Goal: Task Accomplishment & Management: Use online tool/utility

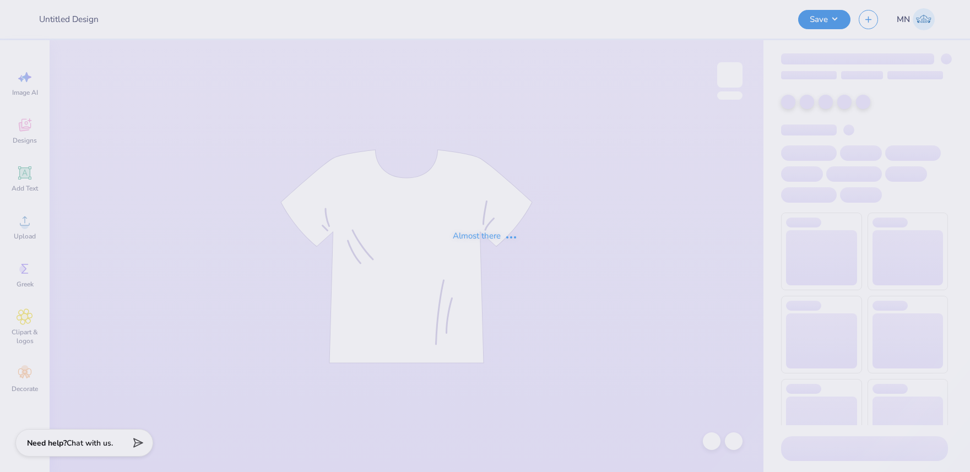
type input "ZBT 2025 Parents weekend"
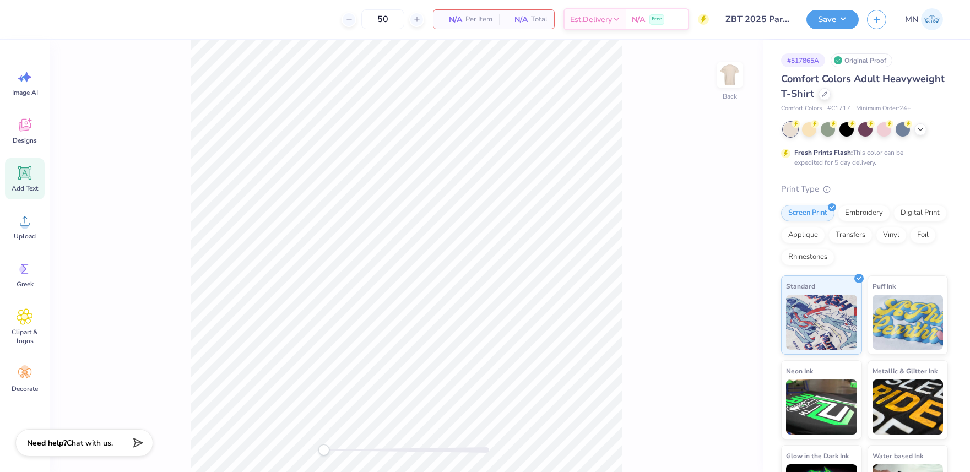
click at [34, 170] on div "Add Text" at bounding box center [25, 178] width 40 height 41
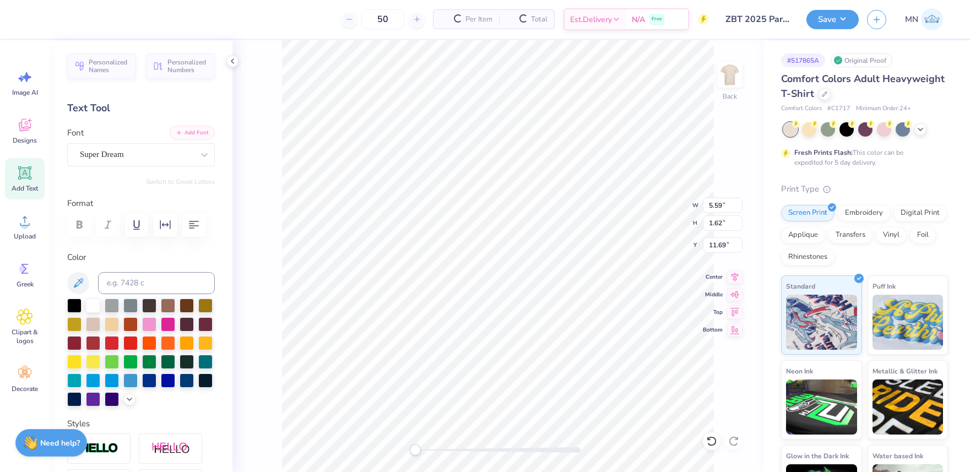
click at [175, 132] on button "Add Font" at bounding box center [192, 133] width 45 height 14
click at [195, 134] on button "Add Font" at bounding box center [192, 133] width 45 height 14
type textarea "Parents' Weekend"
drag, startPoint x: 21, startPoint y: 176, endPoint x: 163, endPoint y: 209, distance: 144.7
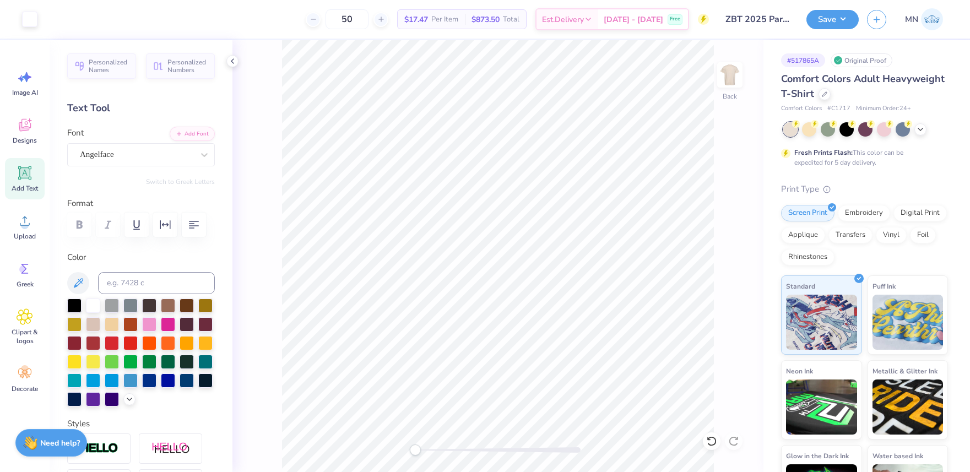
click at [24, 177] on icon at bounding box center [25, 173] width 10 height 10
click at [191, 127] on button "Add Font" at bounding box center [192, 133] width 45 height 14
click at [196, 137] on button "Add Font" at bounding box center [192, 133] width 45 height 14
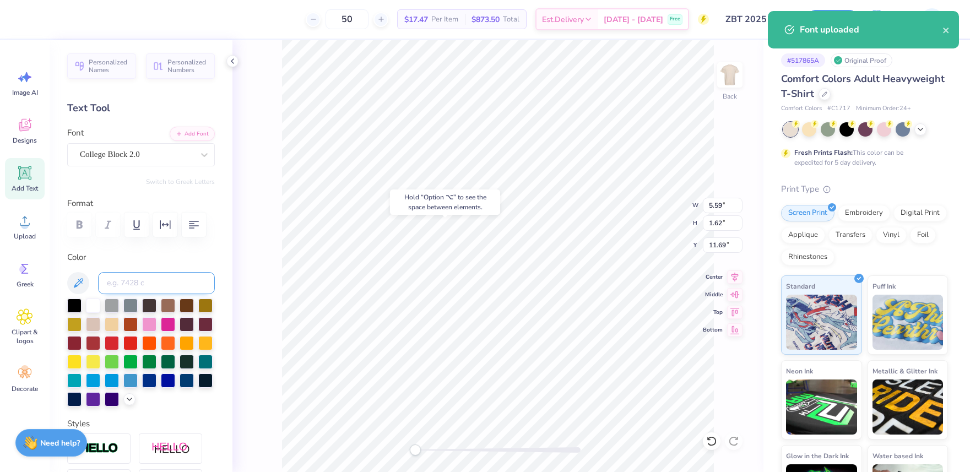
click at [134, 286] on input at bounding box center [156, 283] width 117 height 22
type input "208"
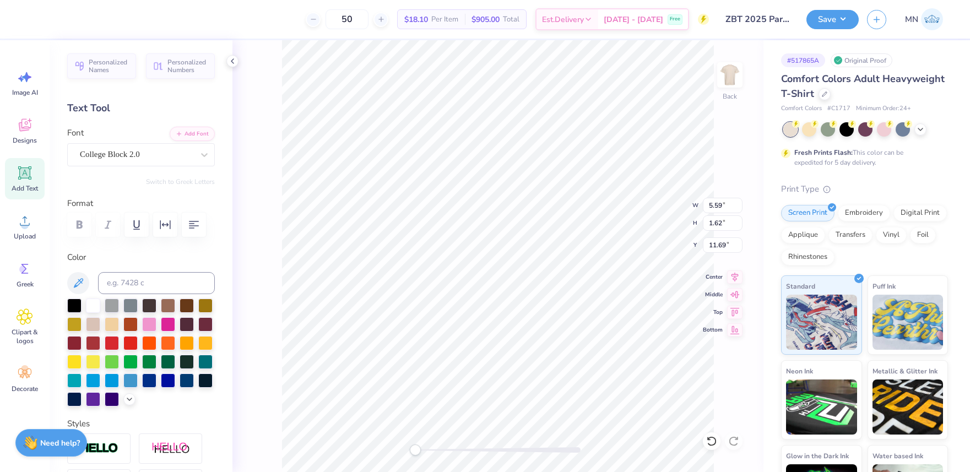
type textarea "ZETA BETA TAU"
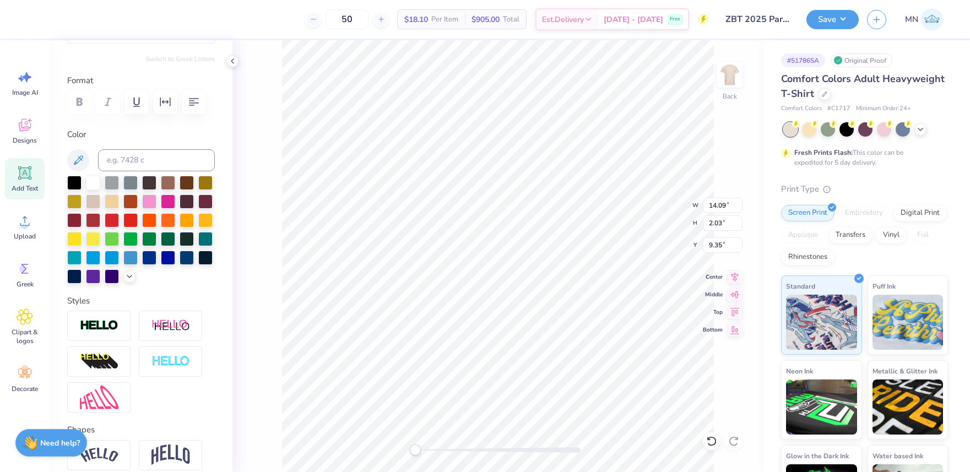
drag, startPoint x: 101, startPoint y: 320, endPoint x: 133, endPoint y: 324, distance: 32.7
click at [101, 320] on img at bounding box center [99, 326] width 39 height 13
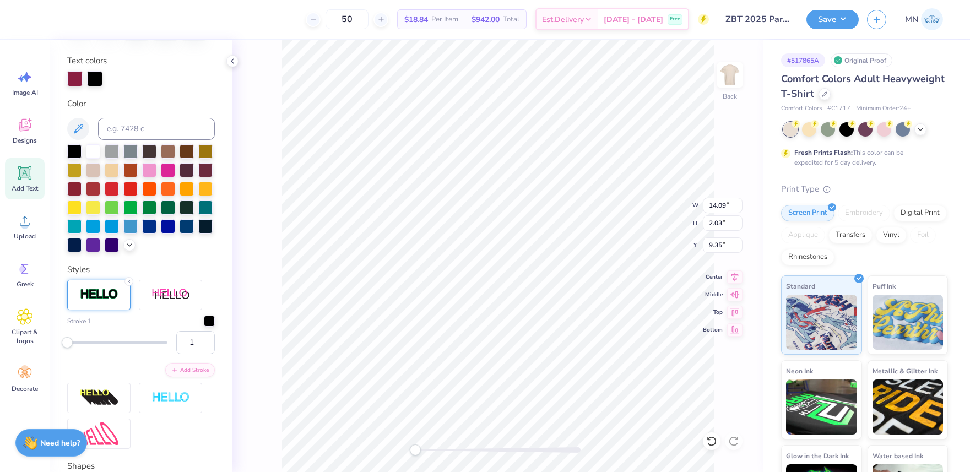
scroll to position [203, 0]
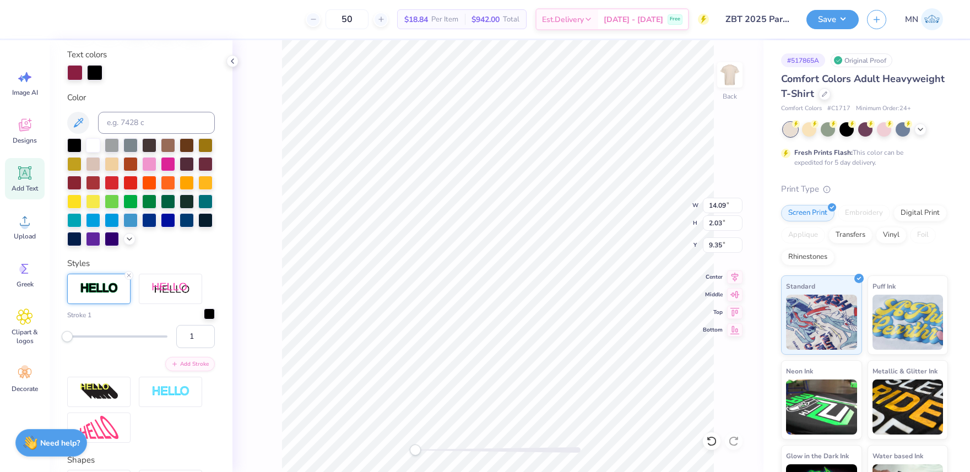
click at [211, 313] on div at bounding box center [209, 313] width 11 height 11
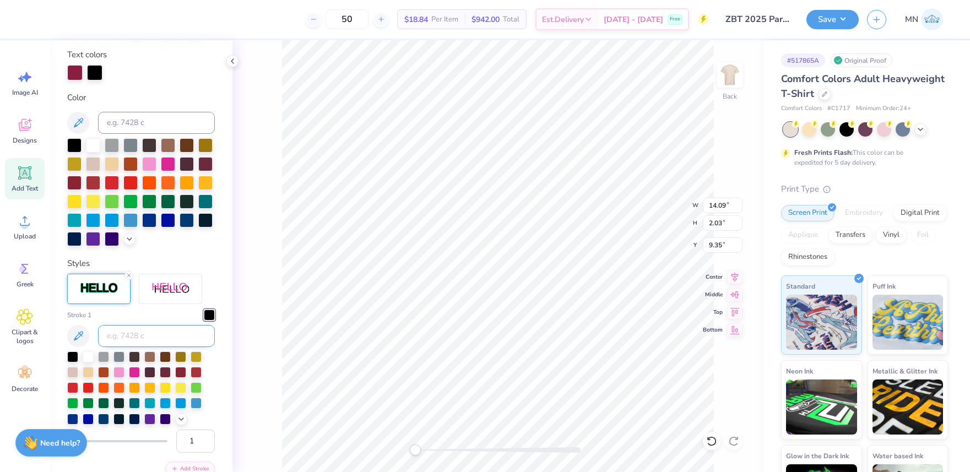
click at [176, 337] on input at bounding box center [156, 336] width 117 height 22
type input "123"
drag, startPoint x: 205, startPoint y: 437, endPoint x: 266, endPoint y: 430, distance: 60.5
type input "2"
click at [207, 437] on input "2" at bounding box center [195, 441] width 39 height 23
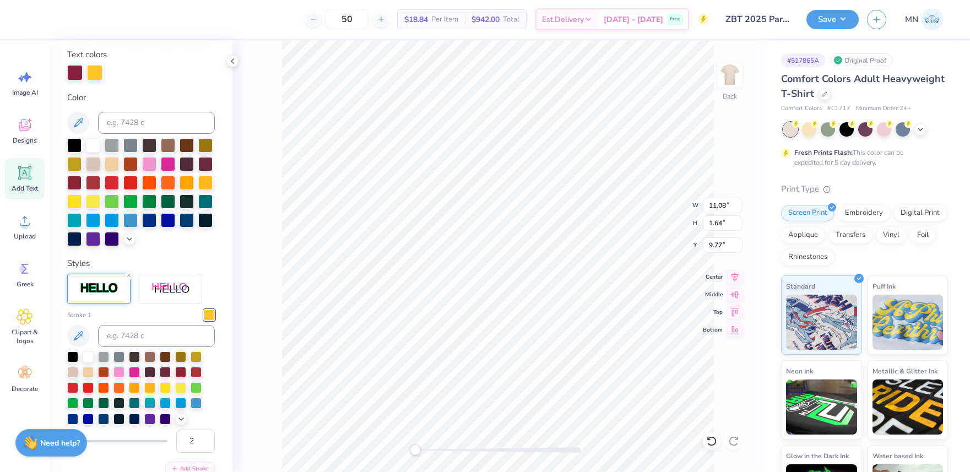
type input "11.08"
type input "1.64"
type input "9.77"
click at [716, 207] on input "11.08" at bounding box center [723, 205] width 40 height 15
type input "11.00"
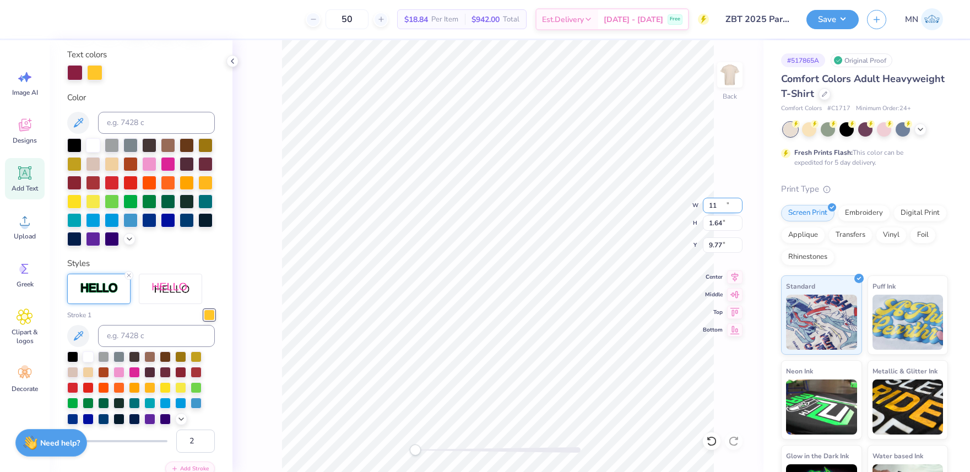
type input "1.63"
type input "9.67"
type input "11.06"
type input "1.37"
type input "11.81"
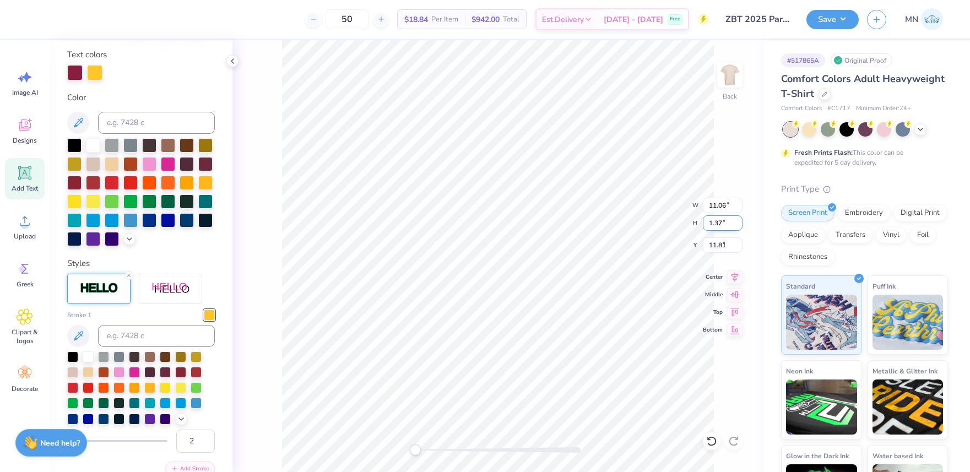
scroll to position [160, 0]
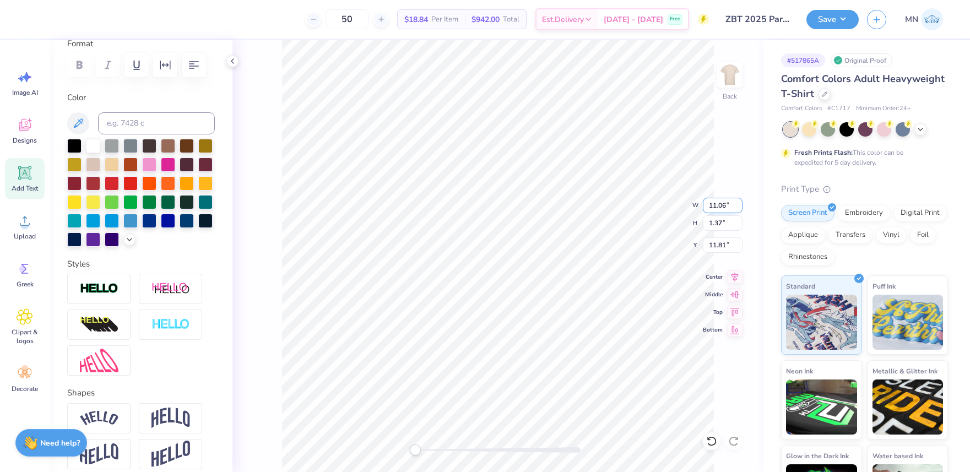
click at [716, 209] on input "11.06" at bounding box center [723, 205] width 40 height 15
type input "11.00"
type input "11.82"
type textarea "Parents' Weekend 2025"
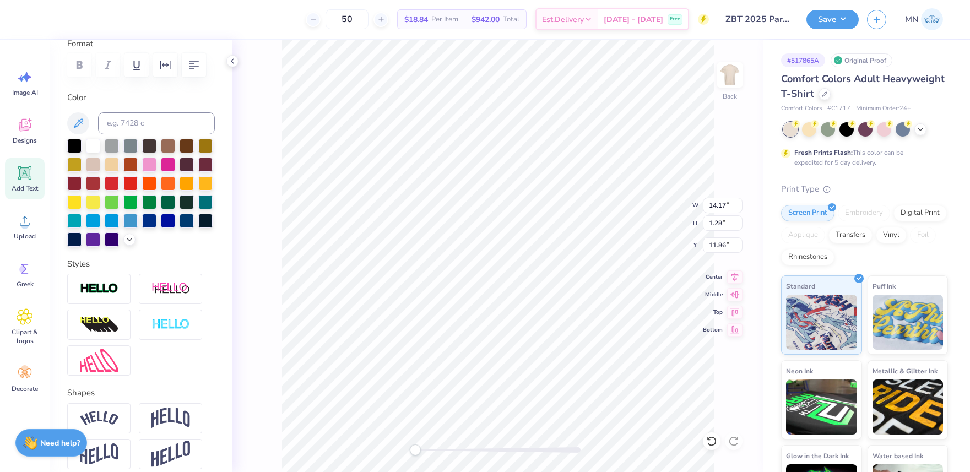
type input "8.11"
type input "0.73"
type input "12.41"
type input "9.36"
type input "0.84"
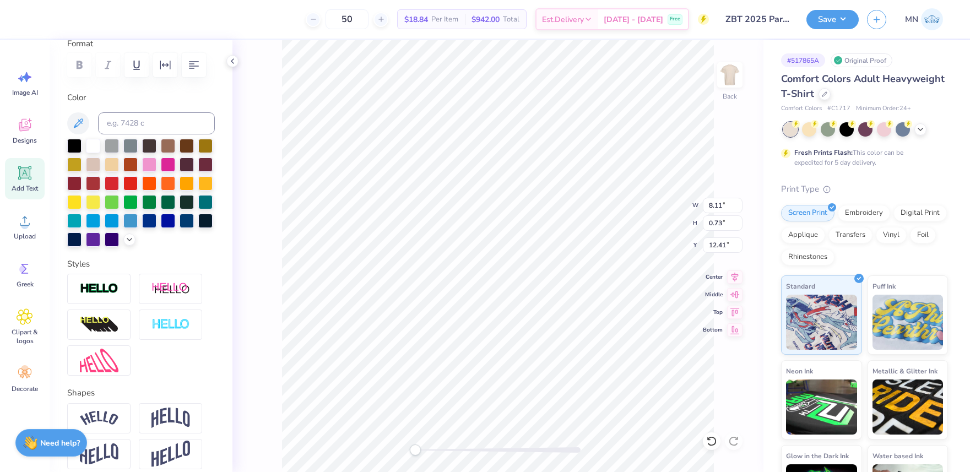
type input "11.66"
click at [521, 345] on li "Group" at bounding box center [533, 350] width 86 height 21
click at [722, 205] on input "11.00" at bounding box center [723, 205] width 40 height 15
type input "12.00"
type input "3.08"
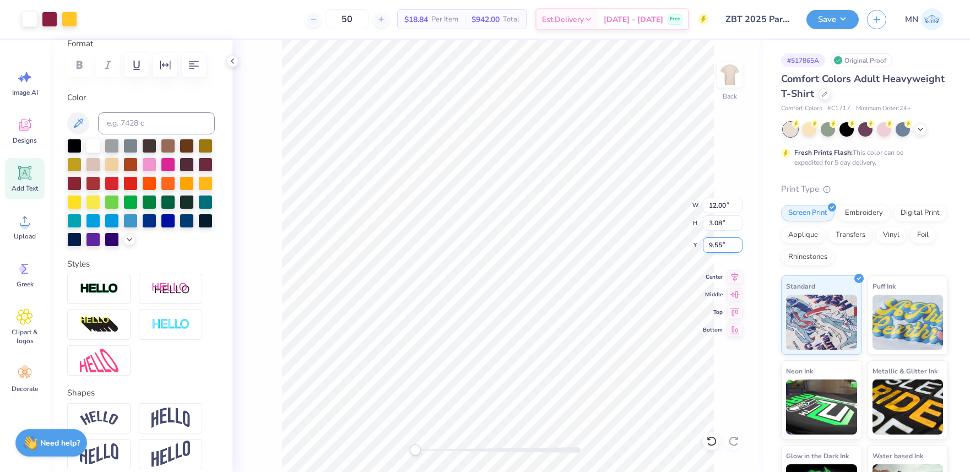
click at [717, 248] on input "9.55" at bounding box center [723, 244] width 40 height 15
type input "3"
click at [713, 207] on input "12.00" at bounding box center [723, 205] width 40 height 15
type input "10.00"
type input "2.57"
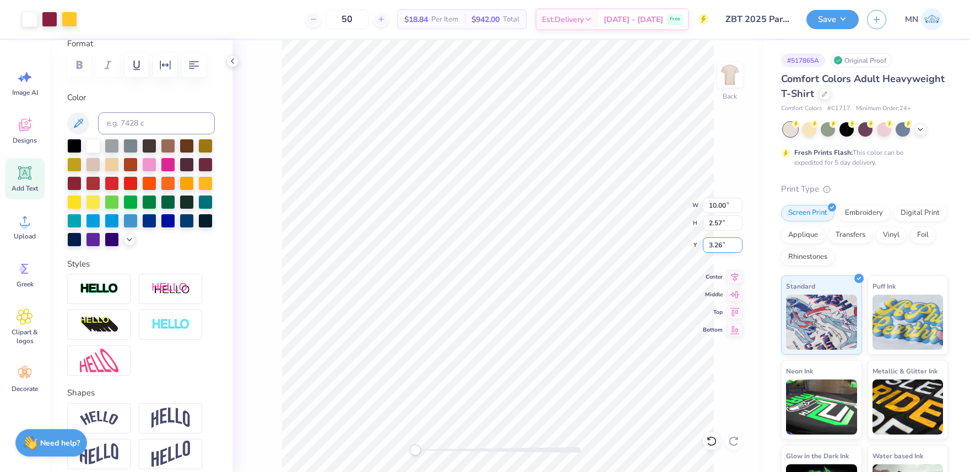
click at [721, 247] on input "3.26" at bounding box center [723, 244] width 40 height 15
type input "3"
click at [150, 124] on input at bounding box center [156, 123] width 117 height 22
type input "208"
type input "7.00"
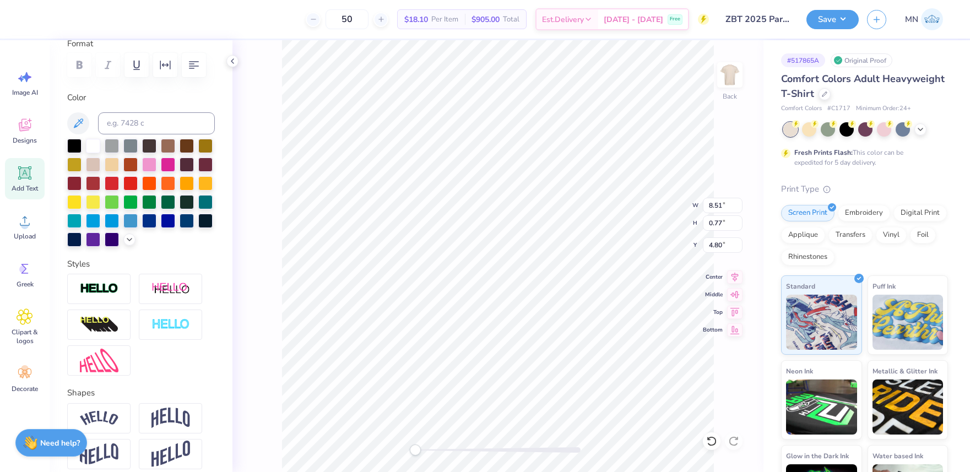
type input "0.63"
type input "4.94"
click at [720, 71] on img at bounding box center [730, 75] width 44 height 44
click at [731, 79] on img at bounding box center [730, 75] width 44 height 44
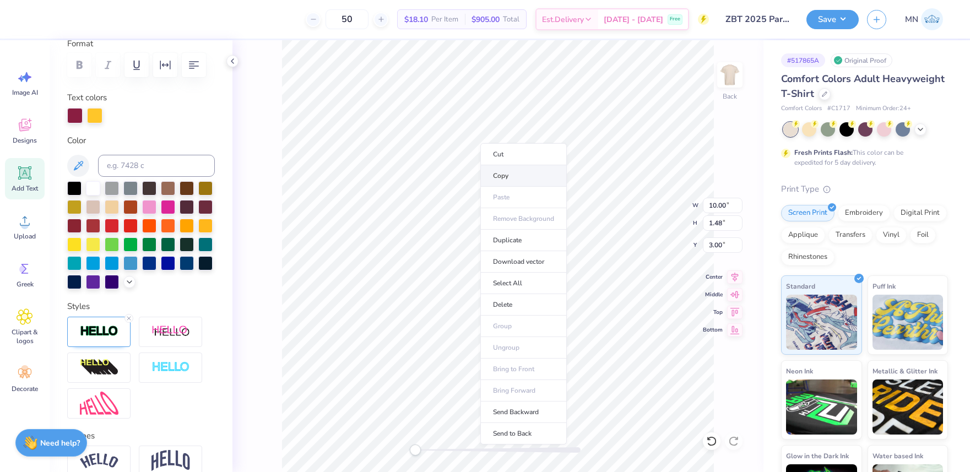
click at [510, 173] on li "Copy" at bounding box center [523, 175] width 86 height 21
click at [734, 72] on img at bounding box center [730, 75] width 44 height 44
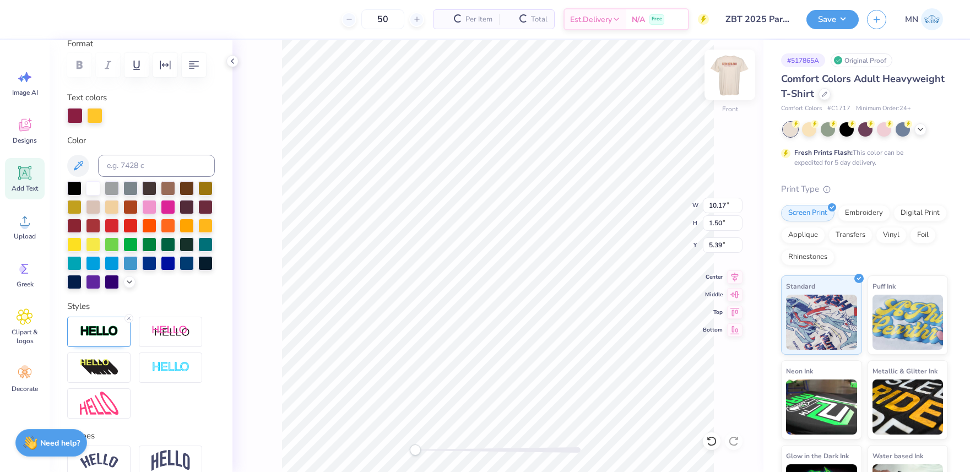
click at [730, 86] on img at bounding box center [730, 75] width 44 height 44
type input "10.00"
type input "1.48"
type input "3.00"
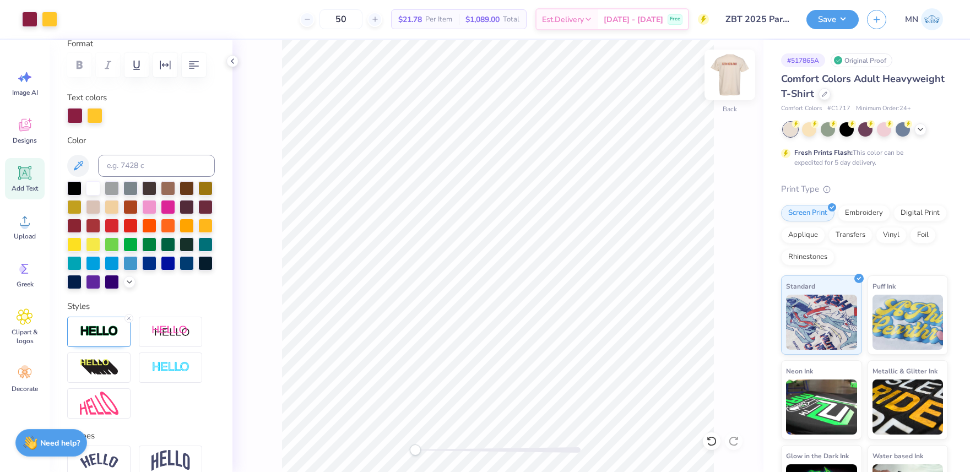
click at [741, 71] on img at bounding box center [730, 75] width 44 height 44
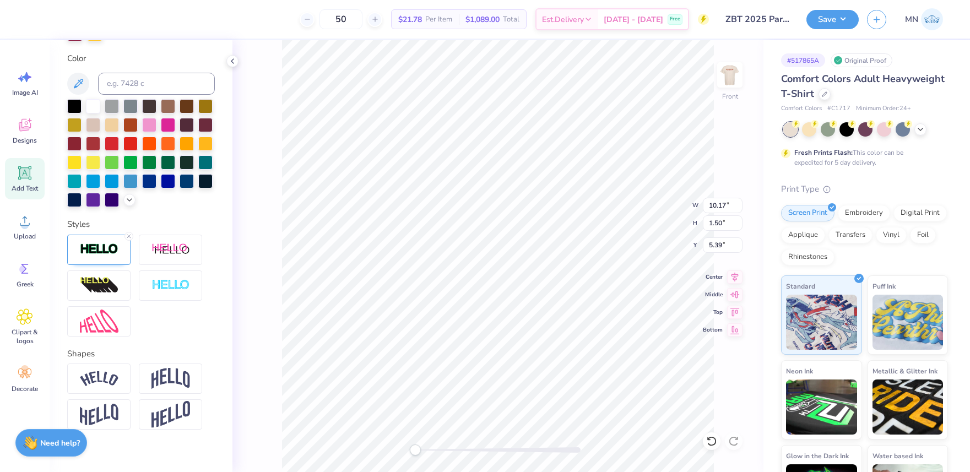
scroll to position [254, 0]
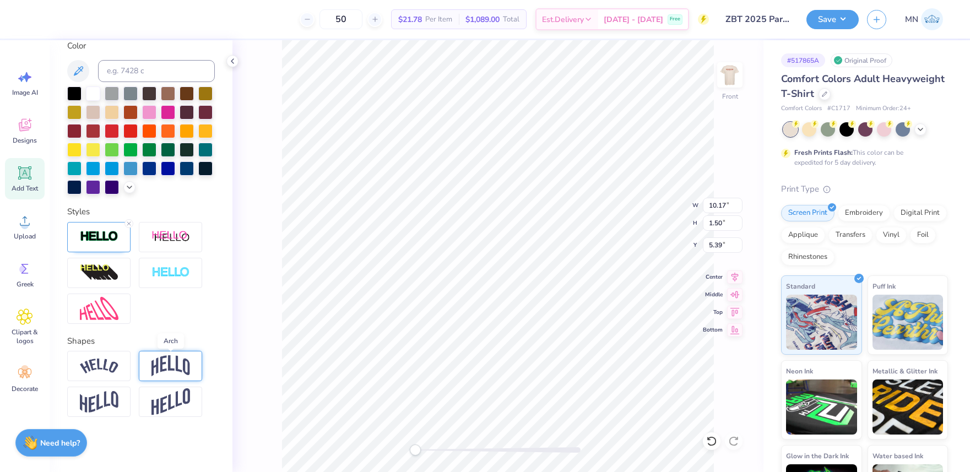
click at [155, 368] on img at bounding box center [170, 365] width 39 height 21
type input "0.27"
drag, startPoint x: 145, startPoint y: 432, endPoint x: 131, endPoint y: 433, distance: 14.4
click at [131, 433] on div "Accessibility label" at bounding box center [131, 434] width 11 height 11
type input "0.29"
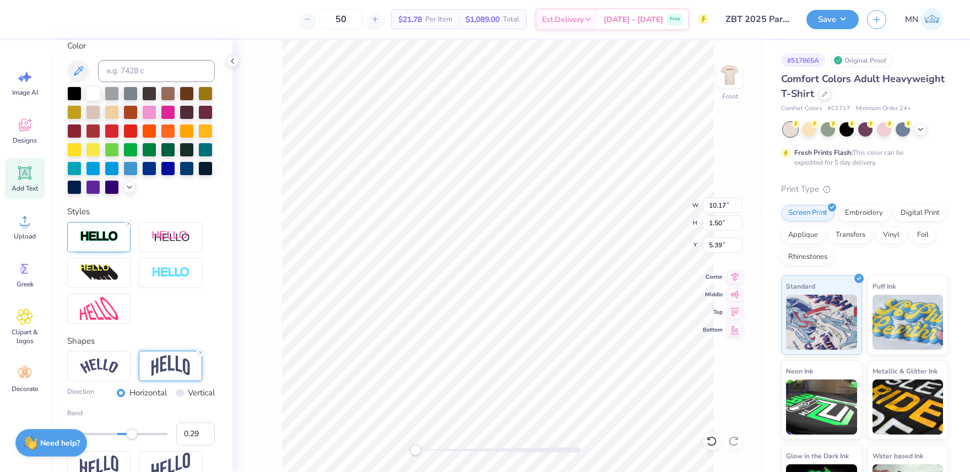
click at [132, 433] on div "Accessibility label" at bounding box center [131, 434] width 11 height 11
click at [539, 232] on li "Duplicate" at bounding box center [555, 238] width 86 height 21
type input "2.72"
type input "5.30"
drag, startPoint x: 202, startPoint y: 352, endPoint x: 256, endPoint y: 344, distance: 54.0
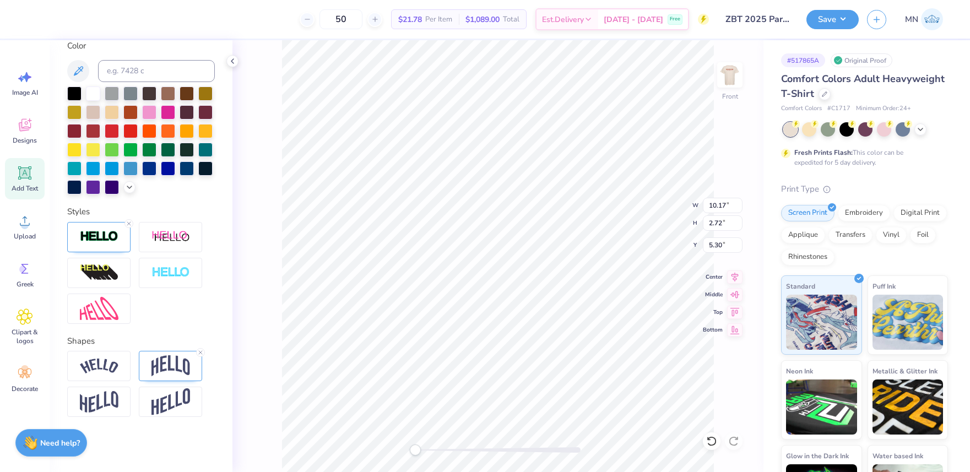
click at [202, 352] on icon at bounding box center [200, 352] width 7 height 7
type textarea "PARENTS WEEKEND"
click at [107, 239] on img at bounding box center [99, 236] width 39 height 13
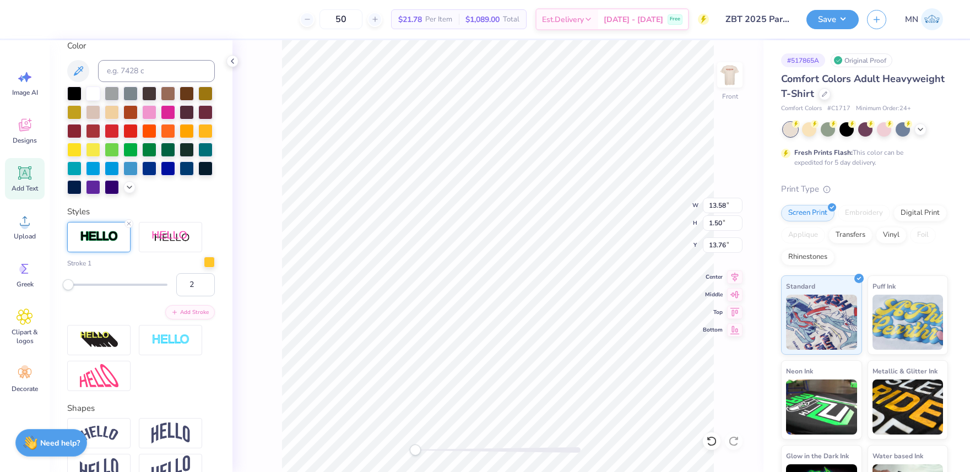
click at [207, 265] on div at bounding box center [209, 262] width 11 height 11
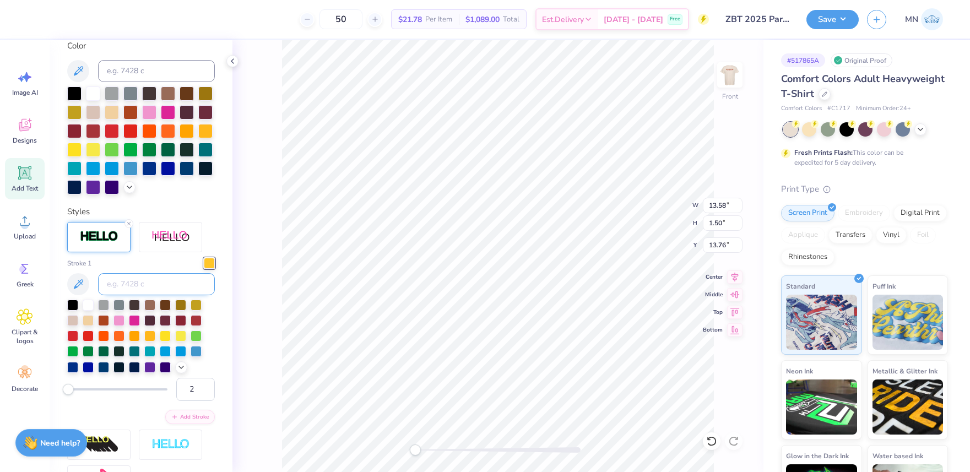
click at [167, 286] on input at bounding box center [156, 284] width 117 height 22
type input "208"
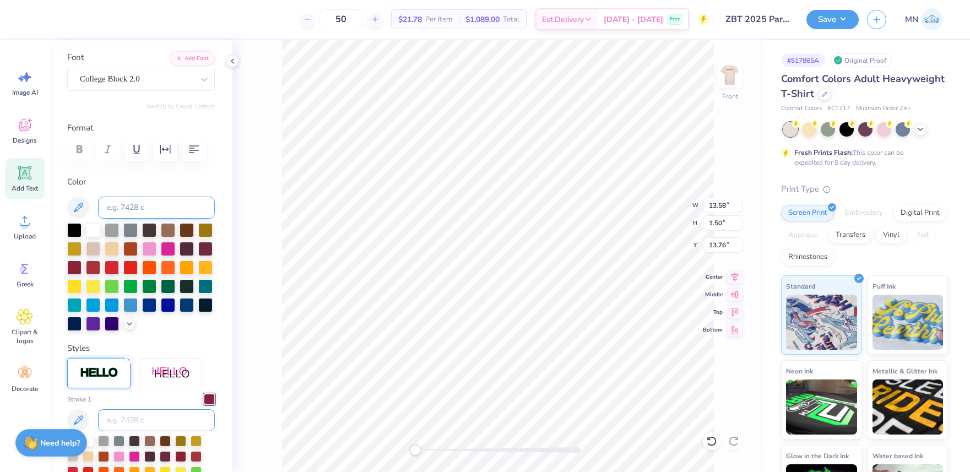
scroll to position [73, 0]
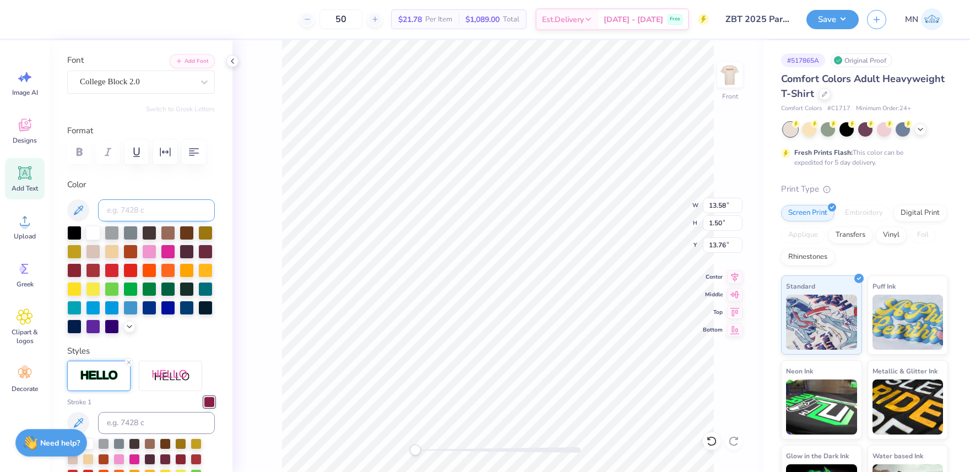
click at [139, 210] on input at bounding box center [156, 210] width 117 height 22
type input "123"
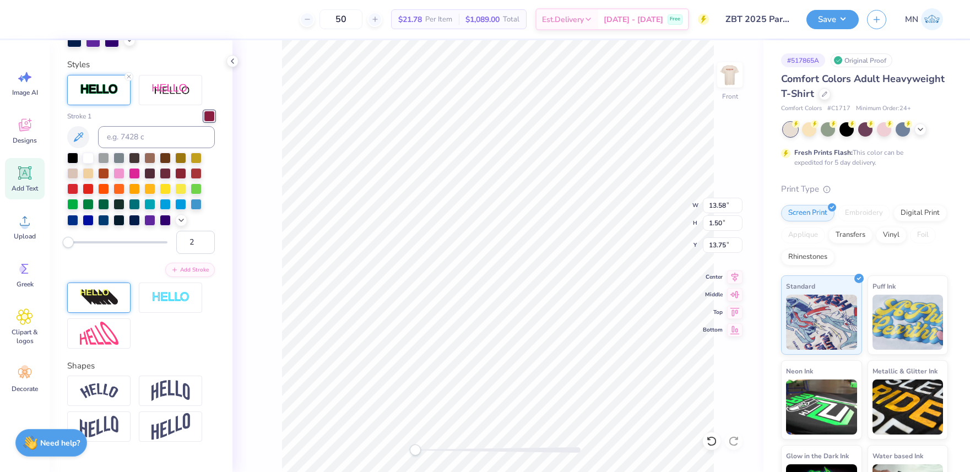
scroll to position [403, 0]
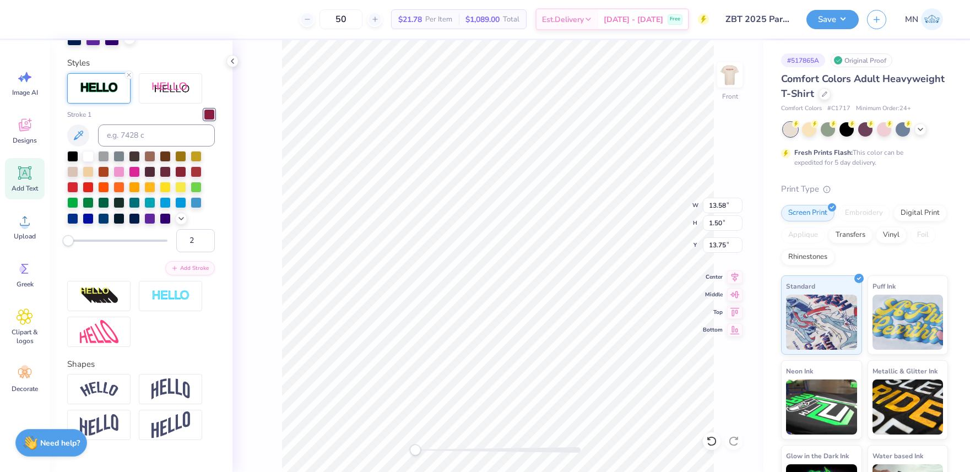
drag, startPoint x: 90, startPoint y: 305, endPoint x: 171, endPoint y: 321, distance: 82.4
click at [90, 305] on div at bounding box center [98, 296] width 63 height 30
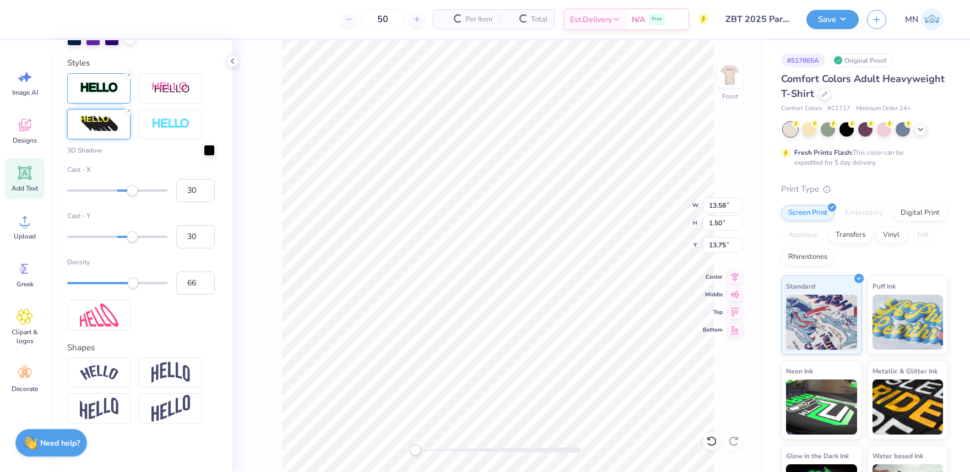
drag, startPoint x: 197, startPoint y: 194, endPoint x: 174, endPoint y: 192, distance: 22.7
click at [174, 192] on div "Cast - X 30" at bounding box center [141, 183] width 148 height 37
type input "1"
click at [158, 235] on div "Cast - Y 30" at bounding box center [141, 229] width 148 height 37
type input "0"
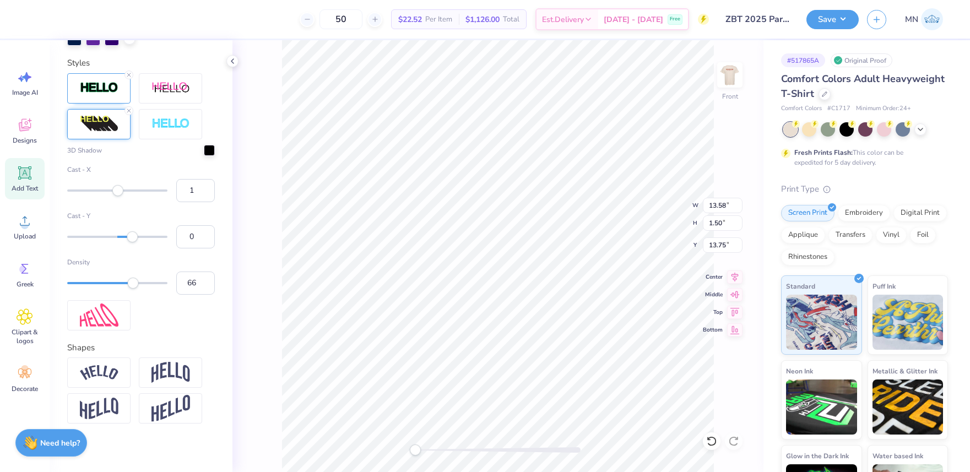
scroll to position [389, 0]
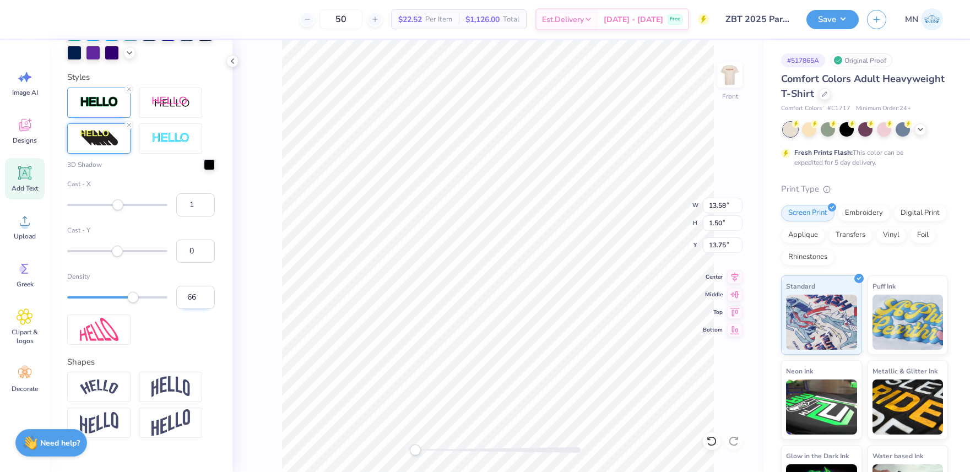
click at [180, 297] on input "66" at bounding box center [195, 297] width 39 height 23
type input "2"
click at [193, 253] on input "0" at bounding box center [195, 251] width 39 height 23
click at [205, 166] on div at bounding box center [209, 163] width 11 height 11
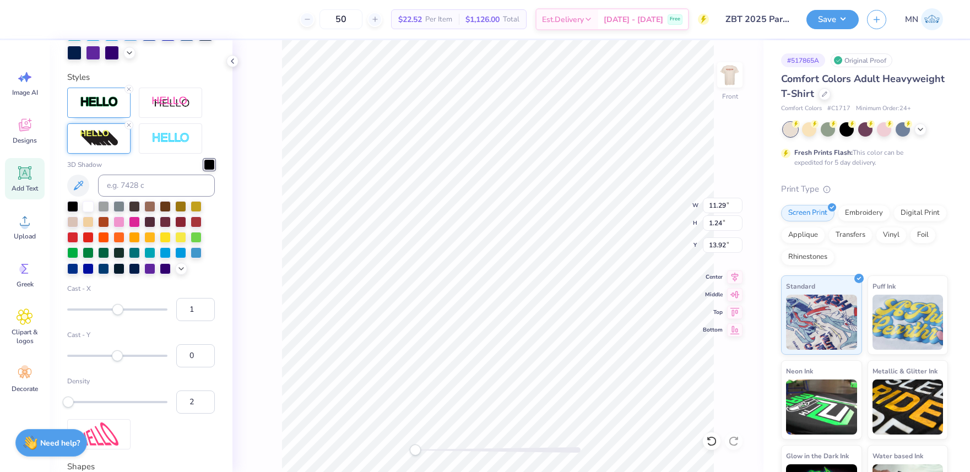
click at [210, 164] on div at bounding box center [209, 164] width 11 height 11
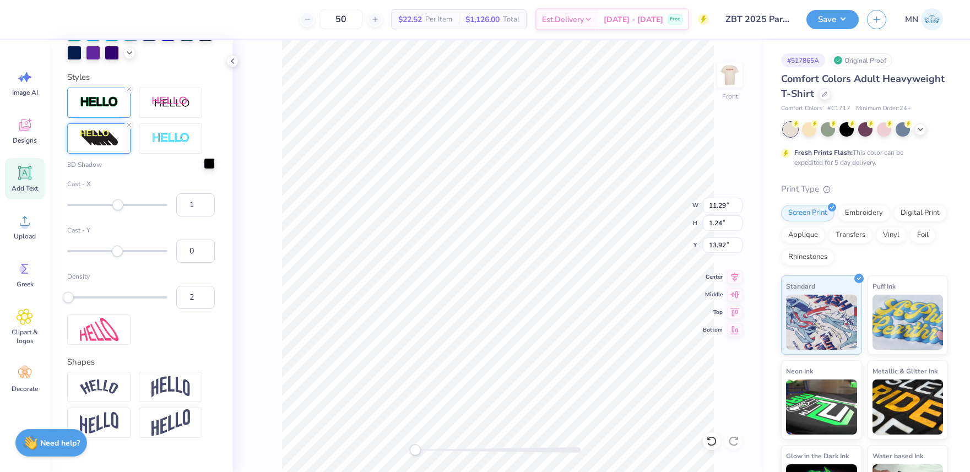
click at [209, 166] on div at bounding box center [209, 163] width 11 height 11
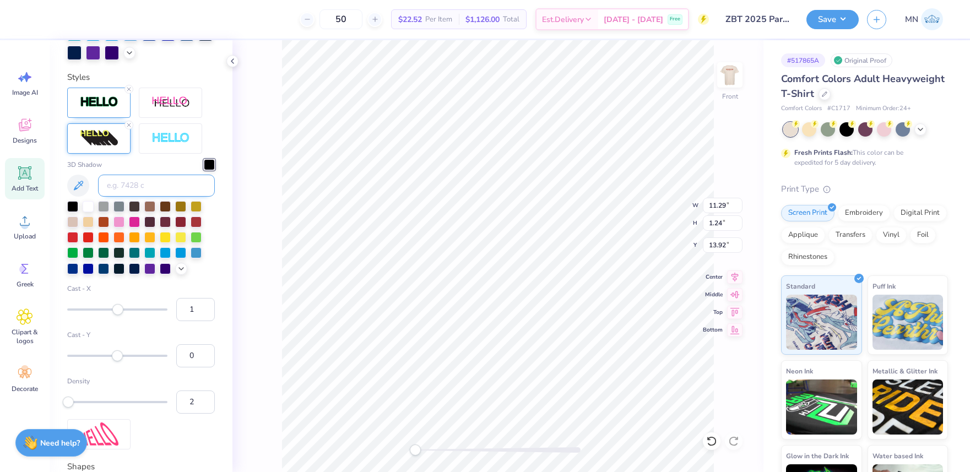
click at [121, 190] on input at bounding box center [156, 186] width 117 height 22
type input "208"
drag, startPoint x: 205, startPoint y: 312, endPoint x: 212, endPoint y: 339, distance: 27.8
type input "0"
click at [205, 312] on input "0" at bounding box center [195, 309] width 39 height 23
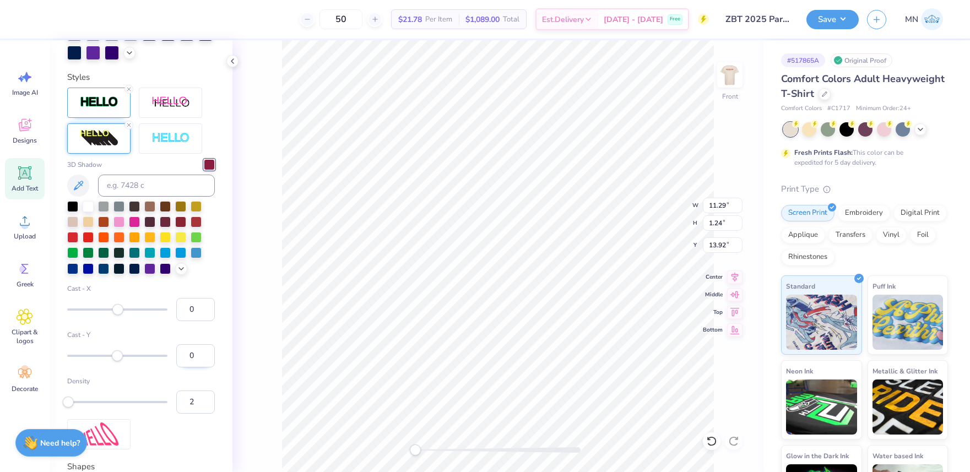
type input "1"
click at [206, 354] on input "1" at bounding box center [195, 355] width 39 height 23
type input "1"
click at [205, 351] on input "1" at bounding box center [195, 355] width 39 height 23
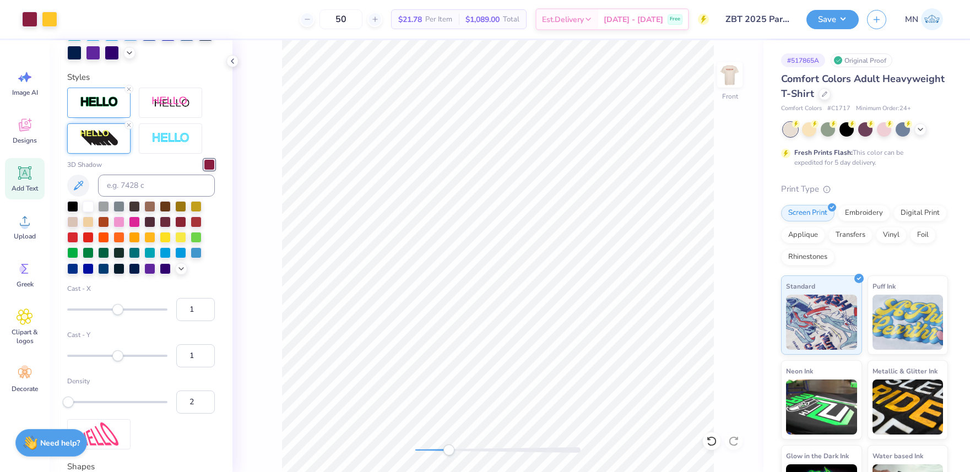
drag, startPoint x: 417, startPoint y: 449, endPoint x: 267, endPoint y: 377, distance: 166.6
click at [449, 450] on div "Accessibility label" at bounding box center [448, 450] width 11 height 11
type input "0"
click at [206, 315] on input "0" at bounding box center [195, 309] width 39 height 23
click at [195, 399] on input "2" at bounding box center [195, 402] width 39 height 23
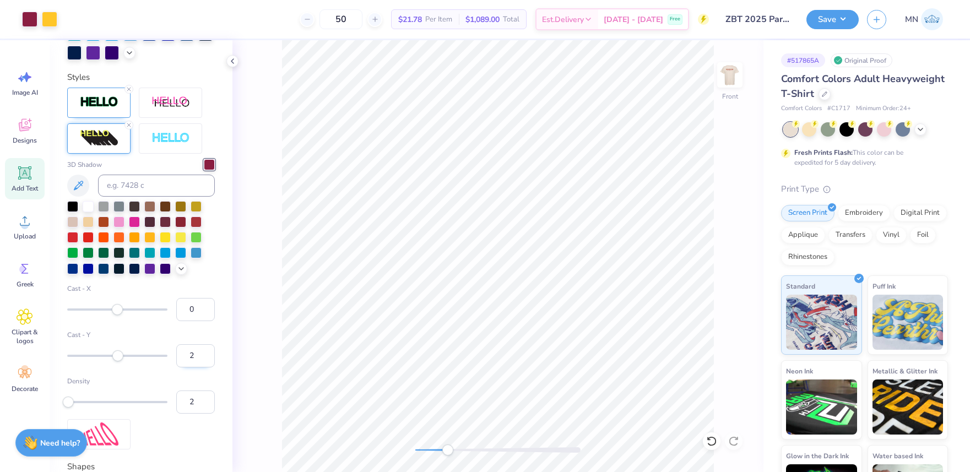
click at [207, 354] on input "2" at bounding box center [195, 355] width 39 height 23
drag, startPoint x: 207, startPoint y: 354, endPoint x: 198, endPoint y: 398, distance: 44.3
type input "3"
click at [207, 354] on input "3" at bounding box center [195, 355] width 39 height 23
click at [196, 403] on input "2" at bounding box center [195, 402] width 39 height 23
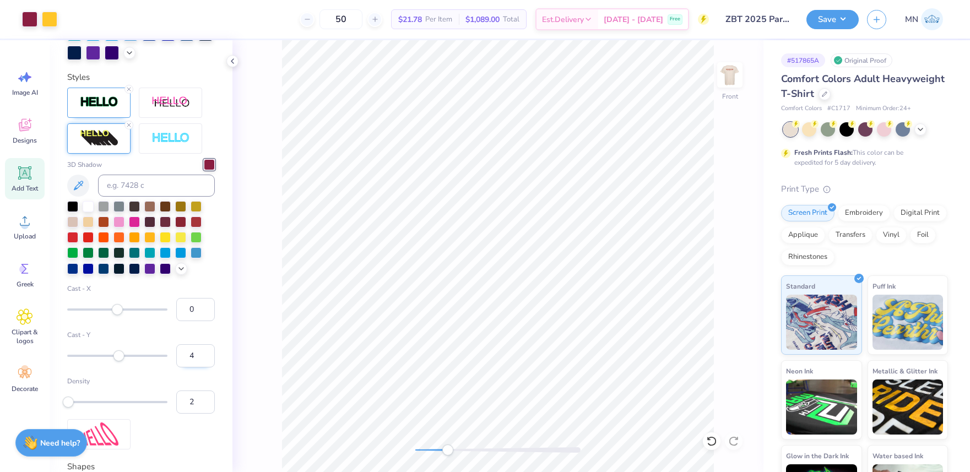
click at [205, 354] on input "4" at bounding box center [195, 355] width 39 height 23
type input "5"
click at [205, 354] on input "5" at bounding box center [195, 355] width 39 height 23
click at [413, 443] on div "Front" at bounding box center [497, 256] width 531 height 432
drag, startPoint x: 26, startPoint y: 229, endPoint x: 35, endPoint y: 229, distance: 8.8
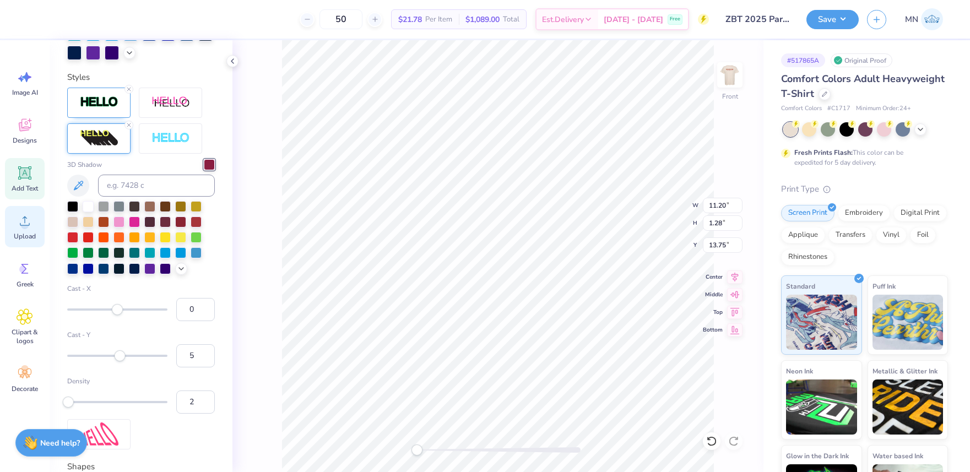
click at [26, 229] on icon at bounding box center [25, 221] width 17 height 17
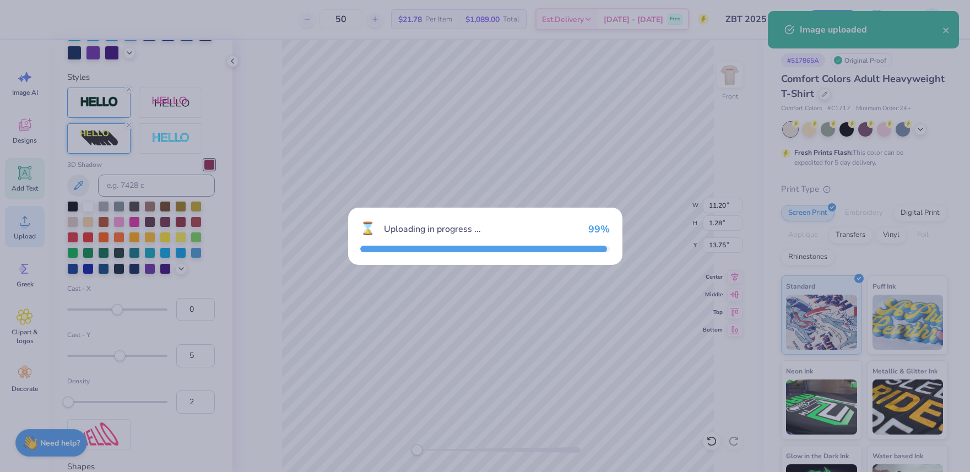
type input "14.53"
type input "10.99"
type input "8.25"
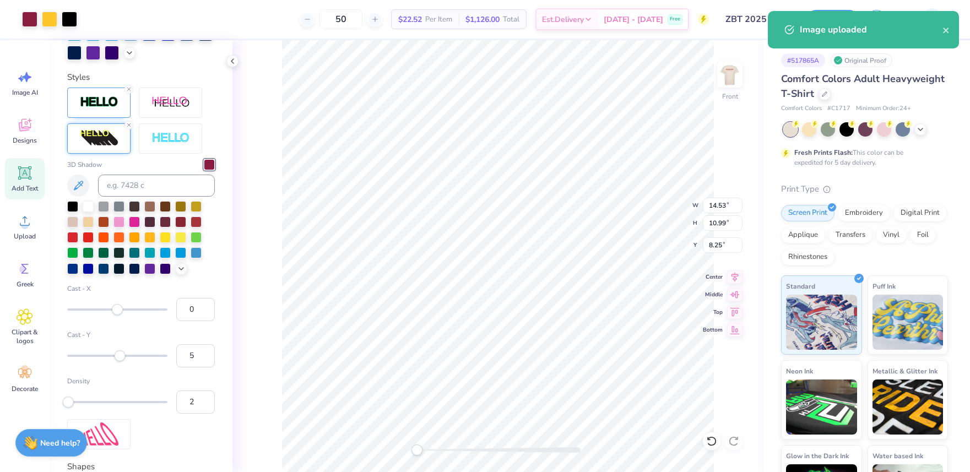
type input "10.49"
type input "7.93"
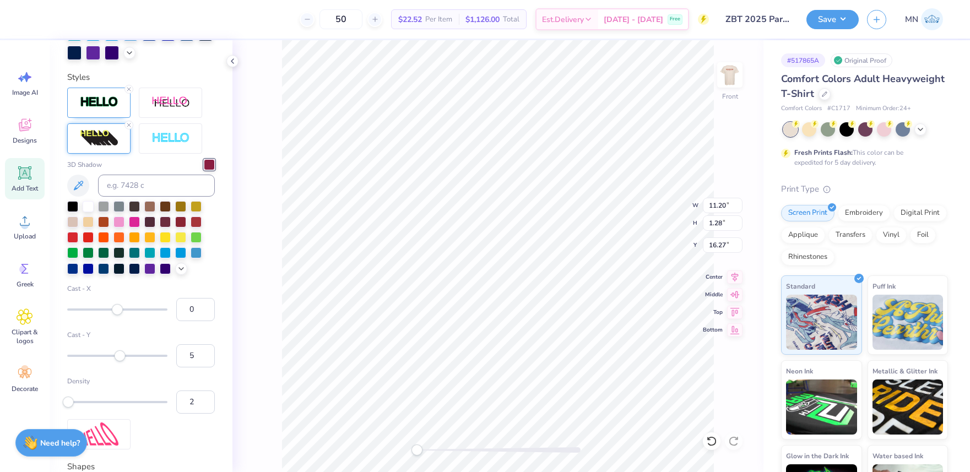
type input "8.46"
type input "0.97"
click at [548, 345] on li "Group" at bounding box center [555, 350] width 86 height 21
click at [718, 207] on input "10.49" at bounding box center [723, 205] width 40 height 15
type input "11.00"
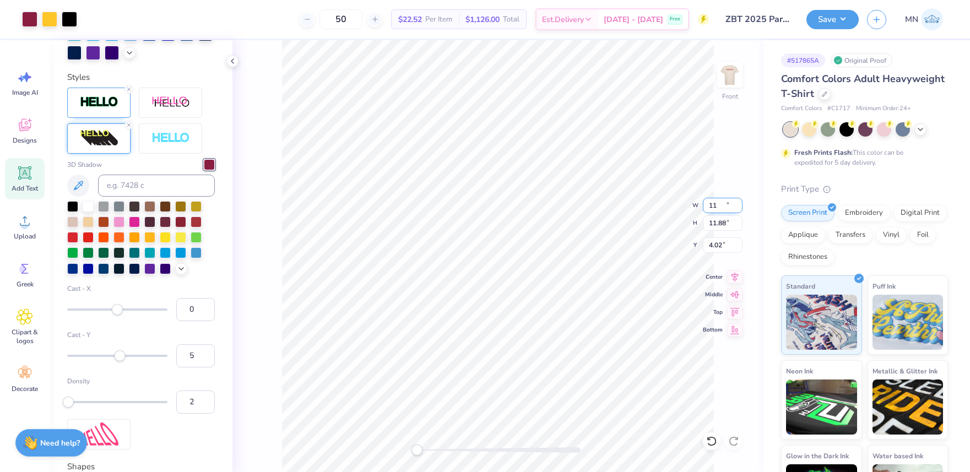
type input "11.88"
click at [726, 244] on input "4.02" at bounding box center [723, 244] width 40 height 15
type input "3"
click at [403, 447] on div "Front" at bounding box center [497, 256] width 531 height 432
click at [827, 18] on button "Save" at bounding box center [832, 17] width 52 height 19
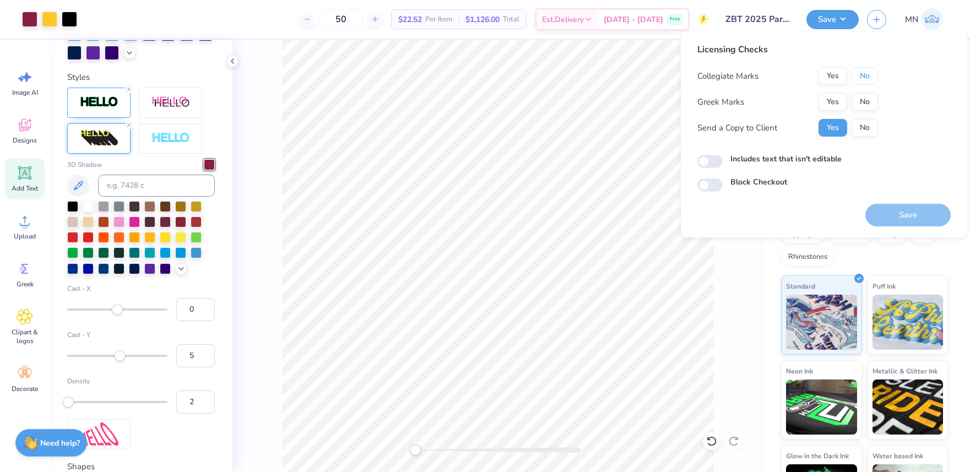
drag, startPoint x: 865, startPoint y: 72, endPoint x: 840, endPoint y: 90, distance: 30.9
click at [861, 74] on button "No" at bounding box center [865, 76] width 26 height 18
drag, startPoint x: 831, startPoint y: 98, endPoint x: 840, endPoint y: 116, distance: 19.7
click at [831, 99] on button "Yes" at bounding box center [833, 102] width 29 height 18
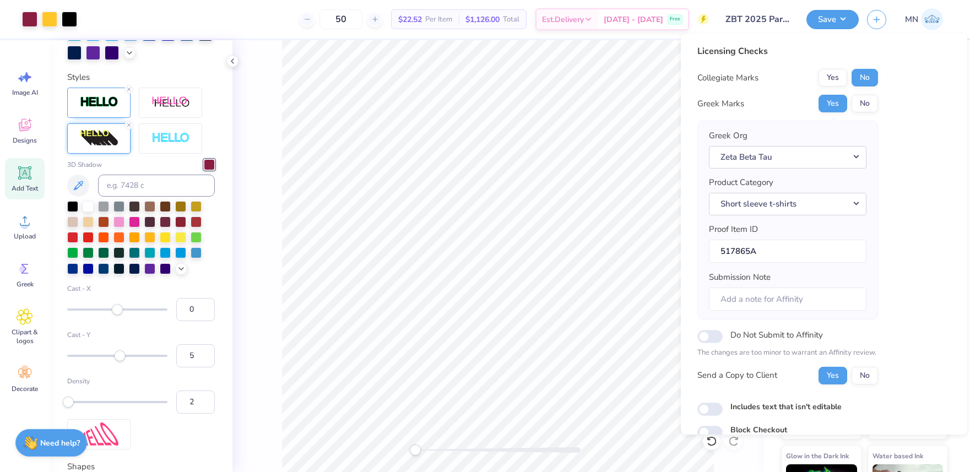
scroll to position [50, 0]
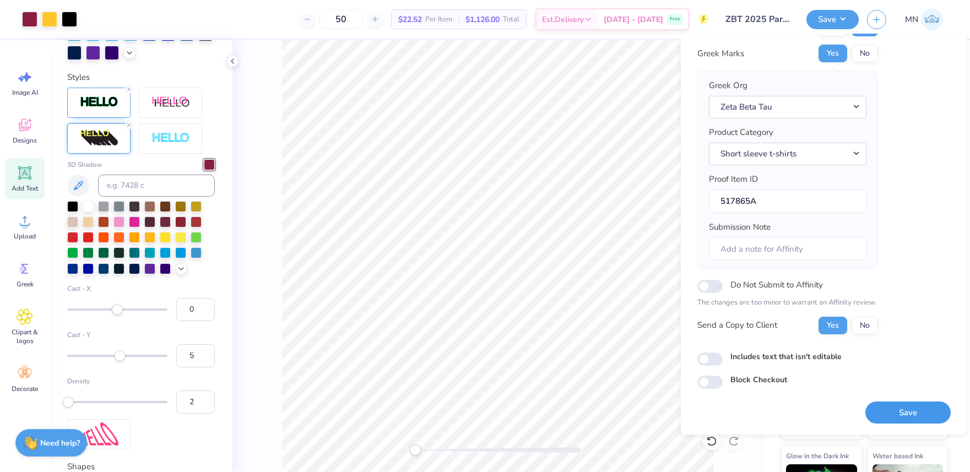
drag, startPoint x: 903, startPoint y: 412, endPoint x: 828, endPoint y: 355, distance: 94.3
click at [903, 412] on button "Save" at bounding box center [907, 413] width 85 height 23
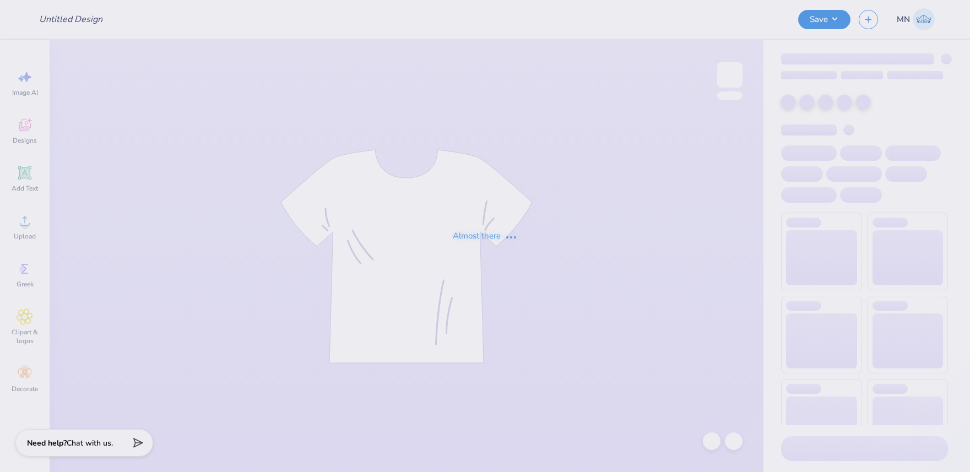
type input "parents wknd 2"
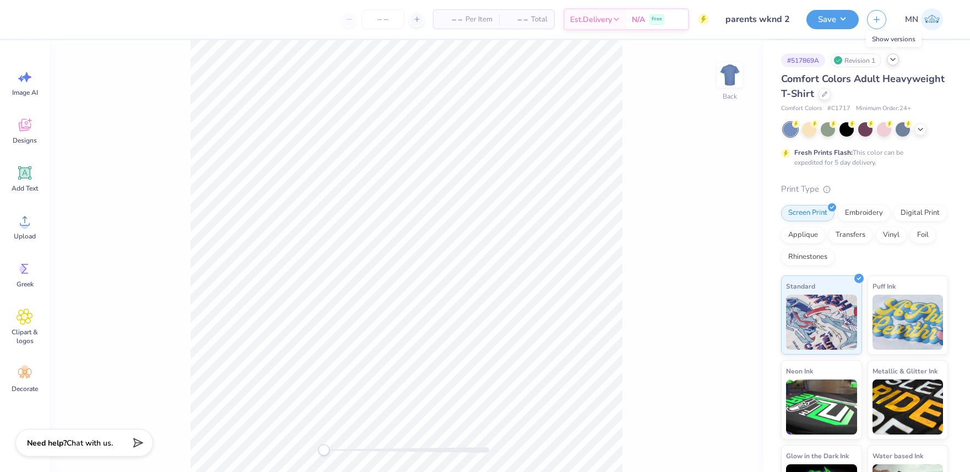
click at [891, 62] on icon at bounding box center [893, 59] width 9 height 9
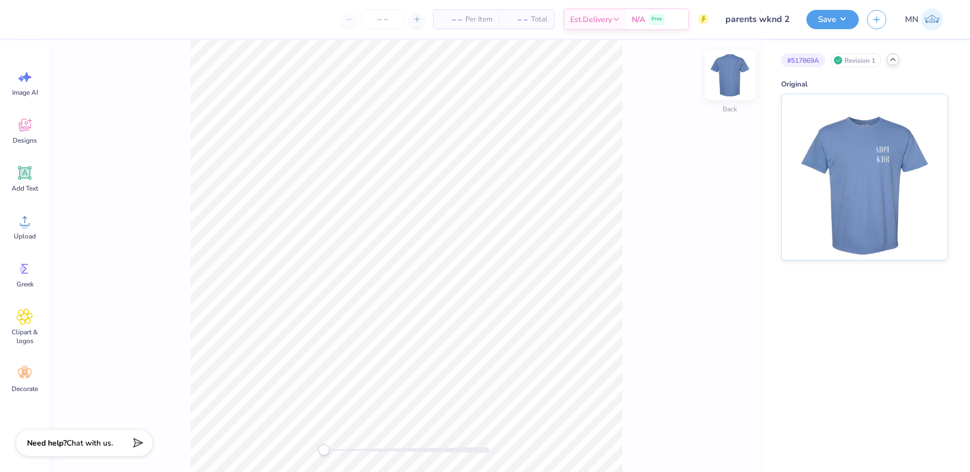
click at [724, 81] on img at bounding box center [730, 75] width 44 height 44
click at [895, 64] on div at bounding box center [893, 59] width 12 height 12
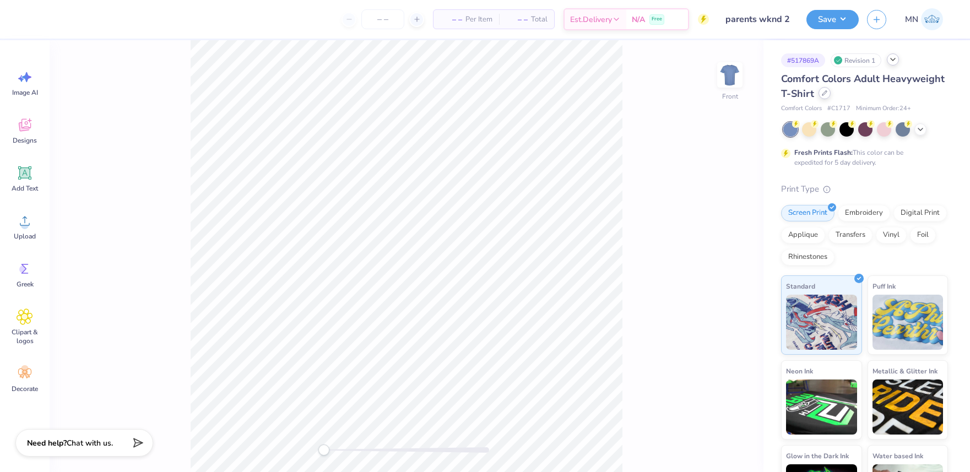
click at [822, 93] on icon at bounding box center [824, 93] width 4 height 4
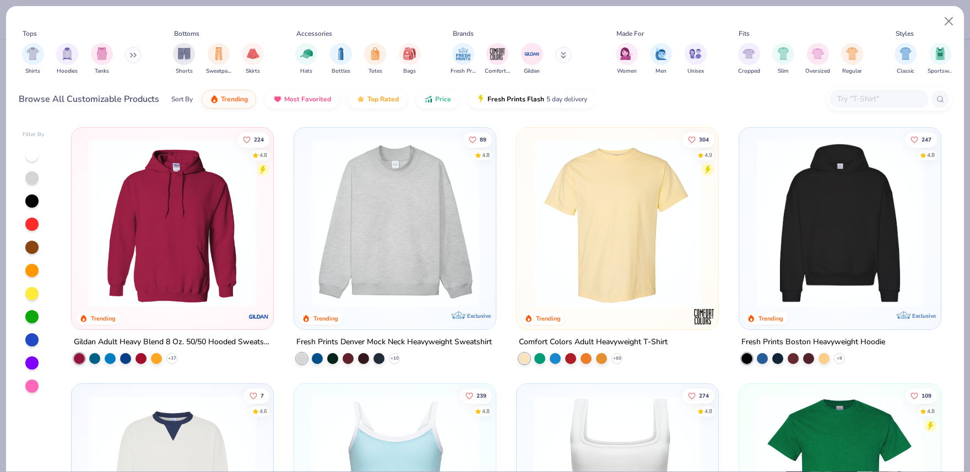
click at [867, 102] on input "text" at bounding box center [878, 99] width 85 height 13
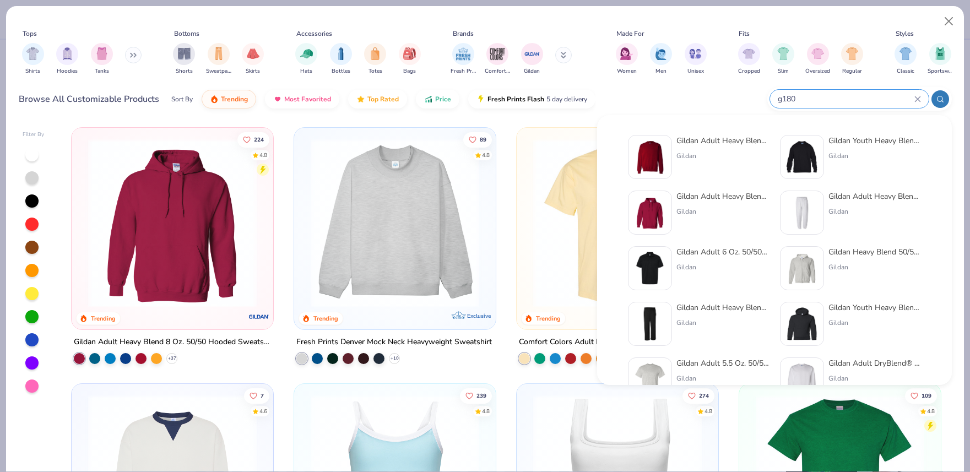
type input "g180"
drag, startPoint x: 643, startPoint y: 168, endPoint x: 599, endPoint y: 185, distance: 47.1
click at [643, 168] on img at bounding box center [650, 157] width 34 height 34
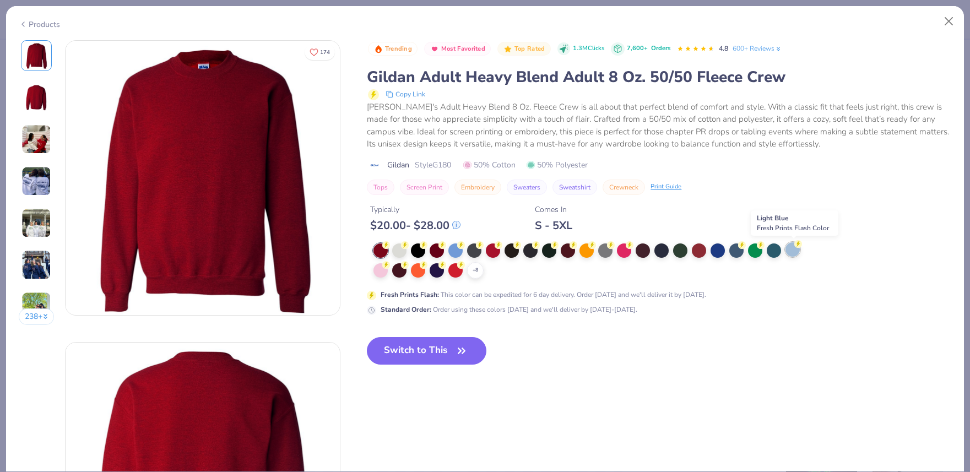
click at [797, 250] on div at bounding box center [793, 249] width 14 height 14
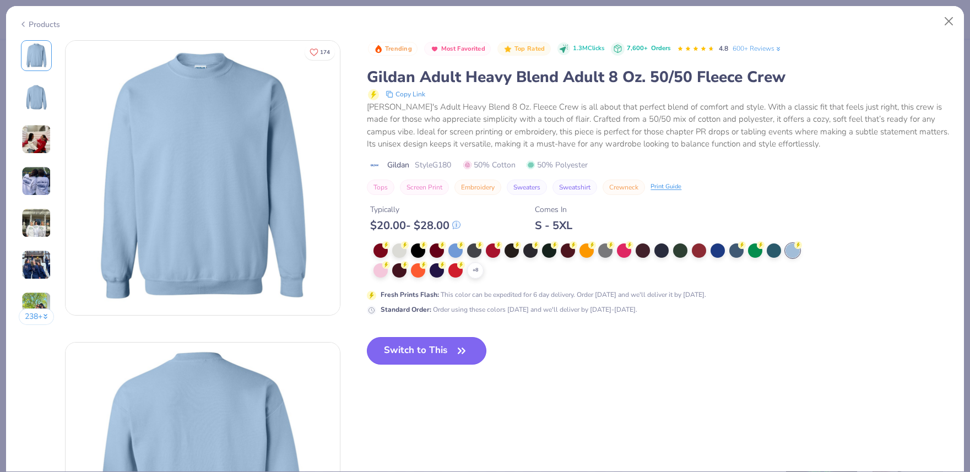
click at [441, 346] on button "Switch to This" at bounding box center [427, 351] width 120 height 28
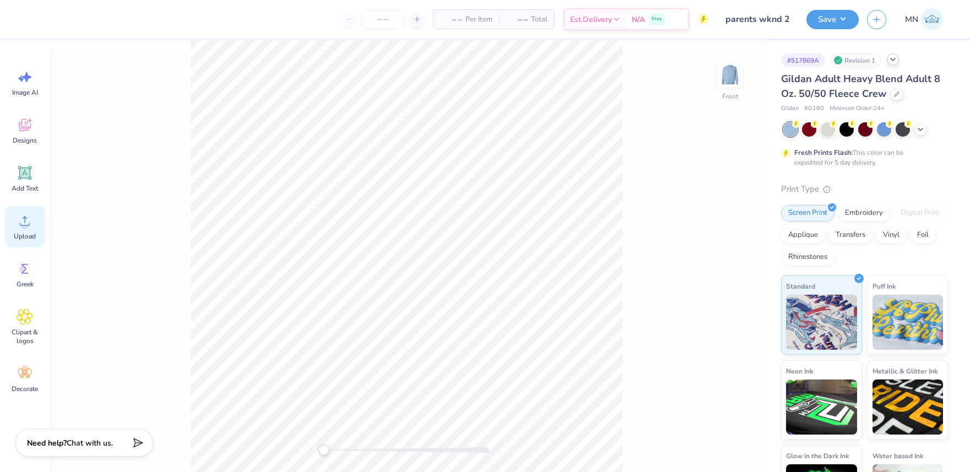
click at [29, 234] on span "Upload" at bounding box center [25, 236] width 22 height 9
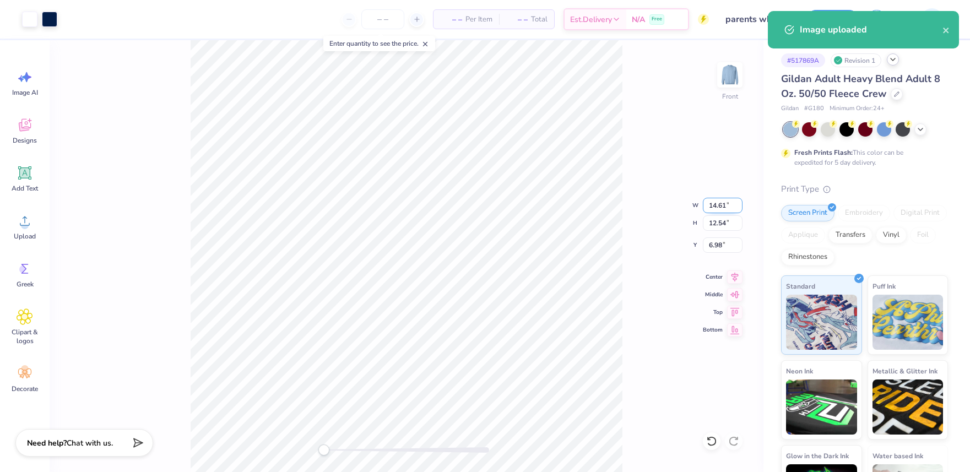
click at [719, 203] on input "14.61" at bounding box center [723, 205] width 40 height 15
type input "12.00"
type input "10.30"
type input "8.10"
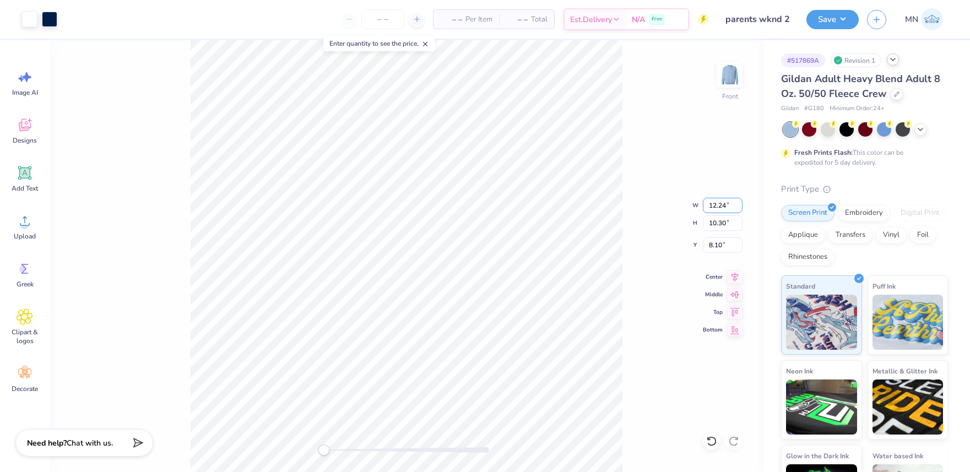
type input "12.24"
click at [14, 172] on div "Add Text" at bounding box center [25, 178] width 40 height 41
type input "5.91"
type input "1.71"
type input "12.39"
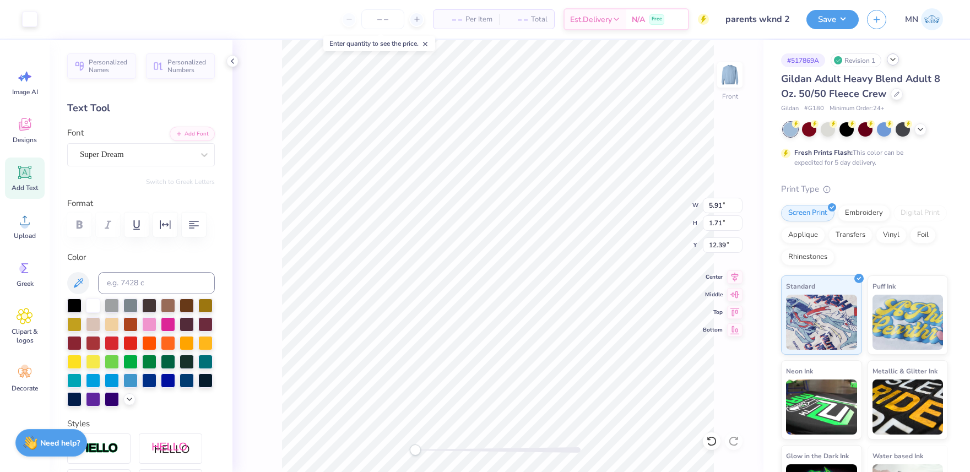
scroll to position [1, 0]
type textarea "ADP"
click at [192, 136] on button "Add Font" at bounding box center [192, 133] width 45 height 14
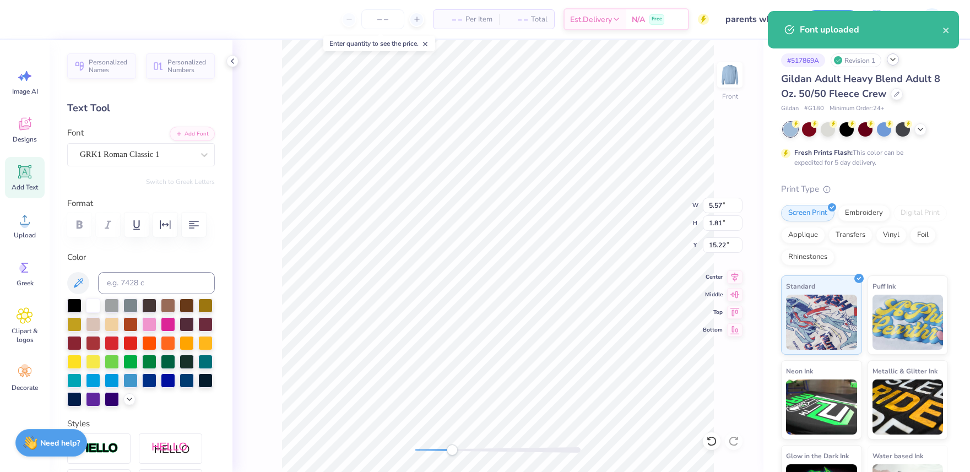
drag, startPoint x: 416, startPoint y: 447, endPoint x: 453, endPoint y: 445, distance: 37.0
click at [453, 445] on div "Accessibility label" at bounding box center [452, 450] width 11 height 11
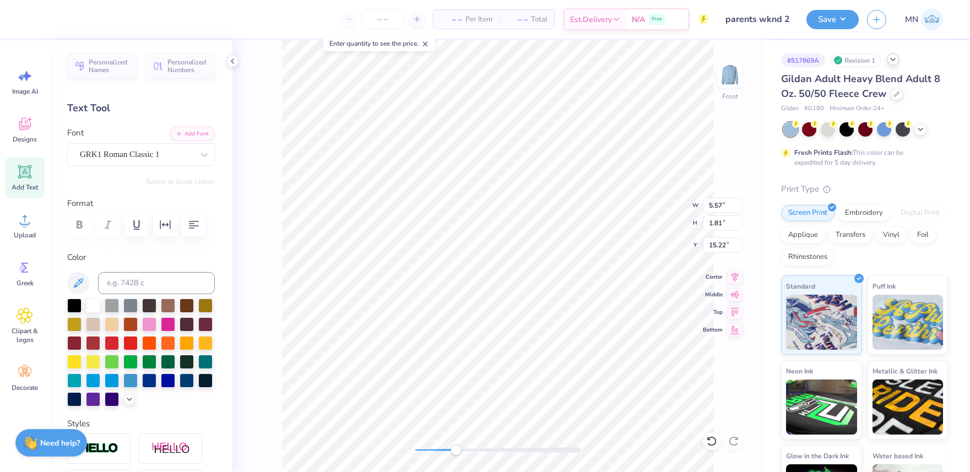
type input "12.00"
type input "10.30"
type input "4.08"
type input "5.57"
type input "1.81"
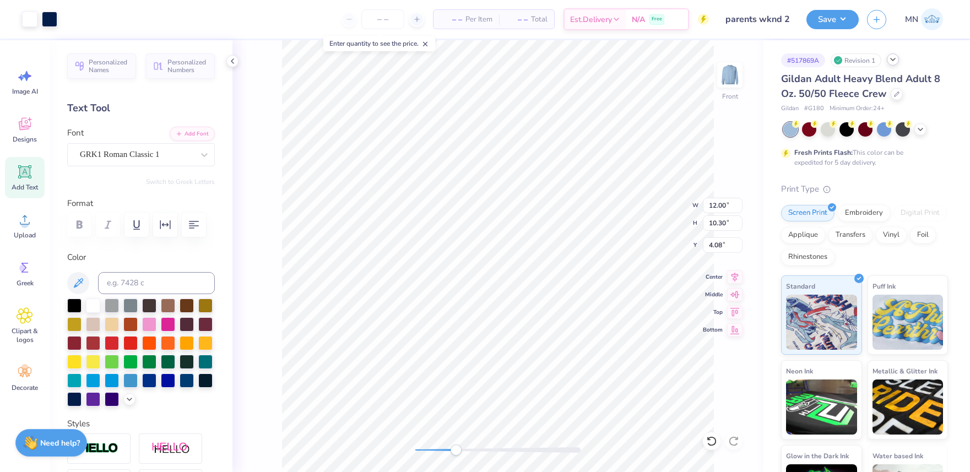
type input "9.97"
click at [164, 279] on input at bounding box center [156, 283] width 117 height 22
type input "2768"
type input "1.12"
type input "0.36"
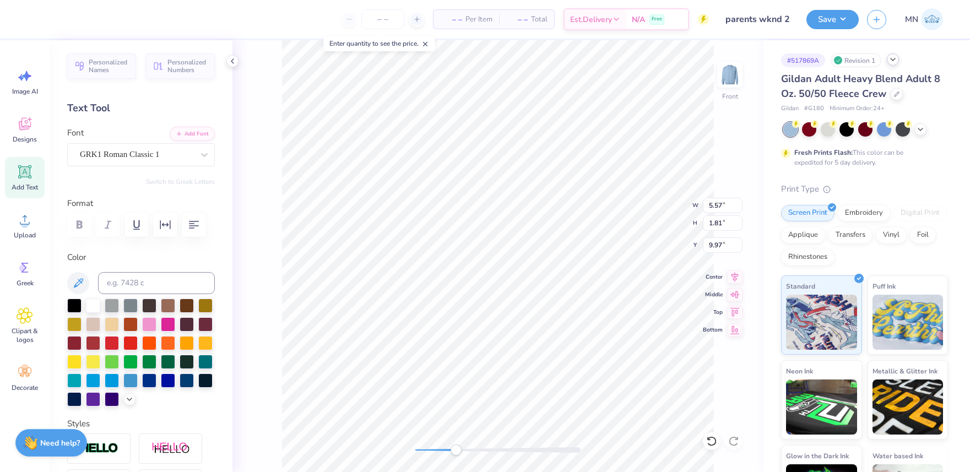
type input "11.41"
drag, startPoint x: 458, startPoint y: 451, endPoint x: 513, endPoint y: 447, distance: 55.2
click at [516, 451] on div "Accessibility label" at bounding box center [515, 450] width 11 height 11
type input "12.00"
type input "10.30"
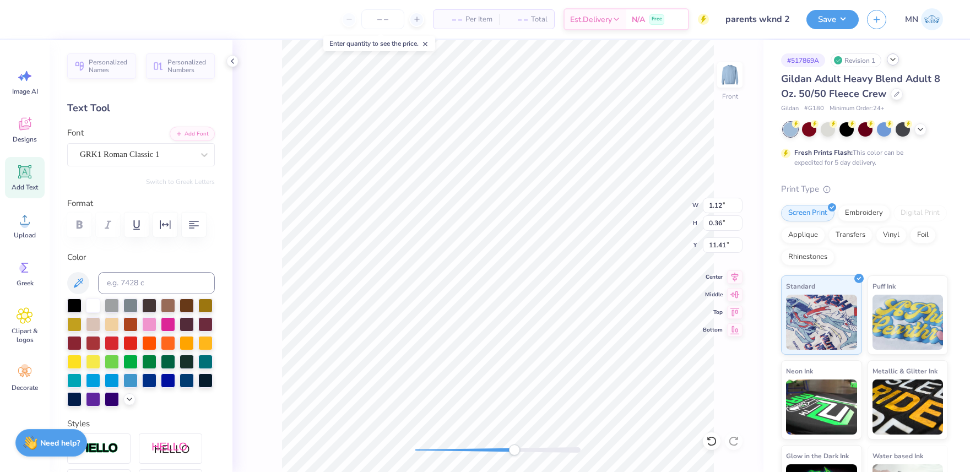
type input "4.08"
type input "1.12"
type input "0.36"
type input "11.03"
click at [438, 264] on li "Duplicate" at bounding box center [454, 264] width 86 height 21
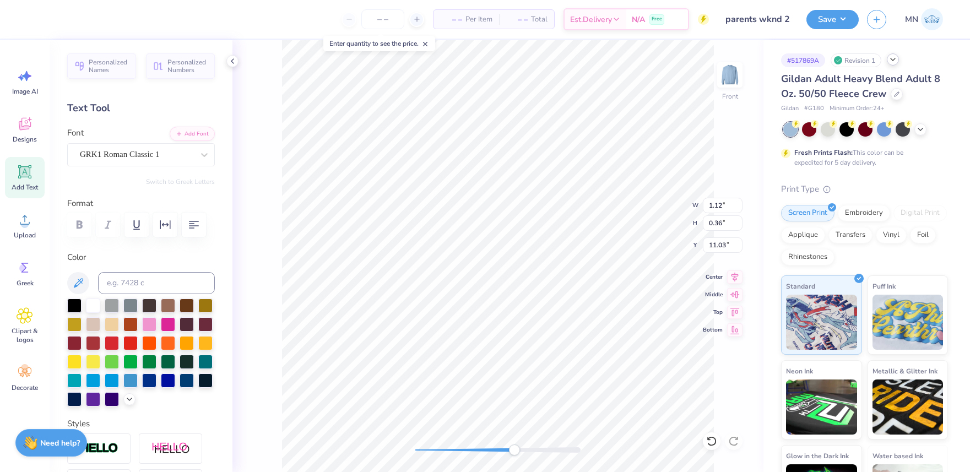
type input "0.39"
type input "11.97"
type textarea "KDR"
type input "12.00"
type input "10.30"
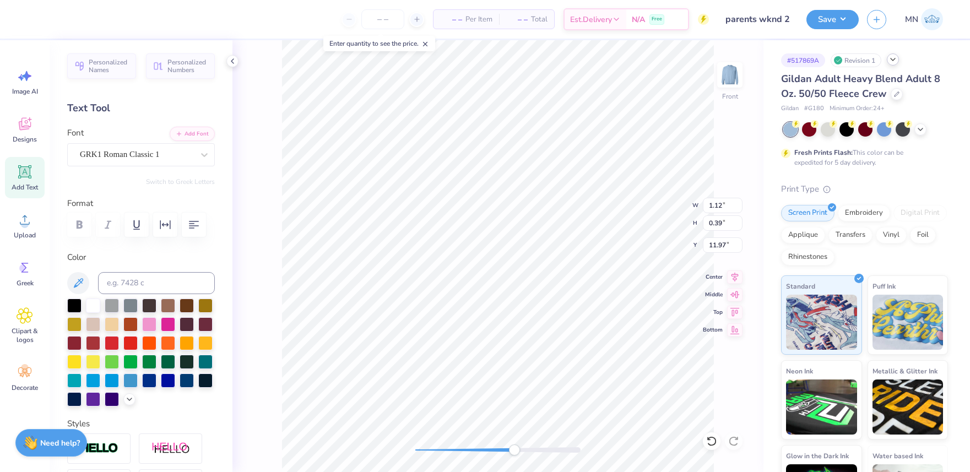
type input "4.08"
type input "1.05"
type input "0.38"
type input "11.37"
type input "12.00"
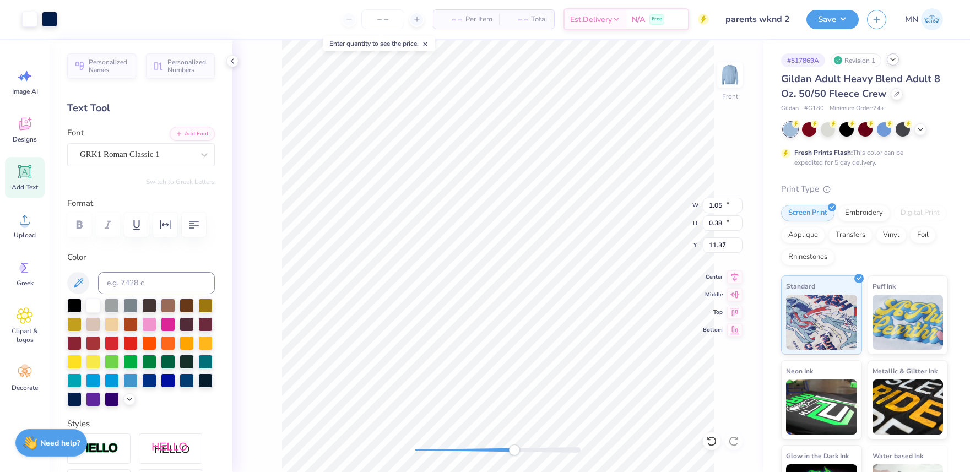
type input "10.30"
type input "4.08"
click at [416, 435] on div "Front W 12.00 12.00 " H 10.30 10.30 " Y 4.08 4.08 " Center Middle Top Bottom" at bounding box center [497, 256] width 531 height 432
drag, startPoint x: 28, startPoint y: 178, endPoint x: 109, endPoint y: 206, distance: 85.5
click at [28, 178] on icon at bounding box center [25, 172] width 17 height 17
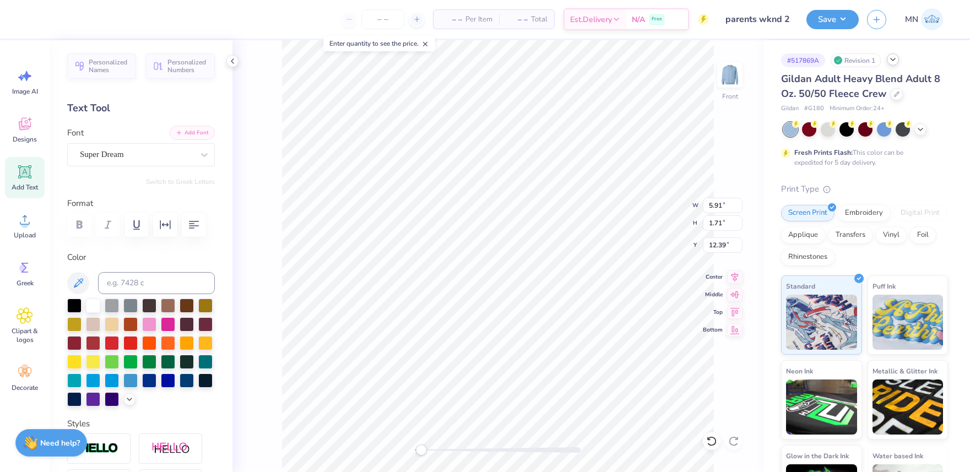
click at [197, 131] on button "Add Font" at bounding box center [192, 133] width 45 height 14
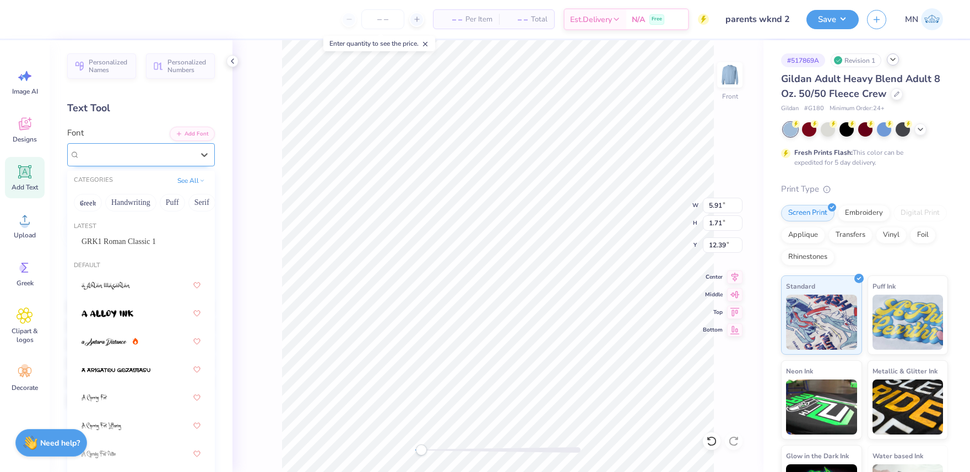
click at [172, 153] on div "Super Dream" at bounding box center [137, 154] width 116 height 17
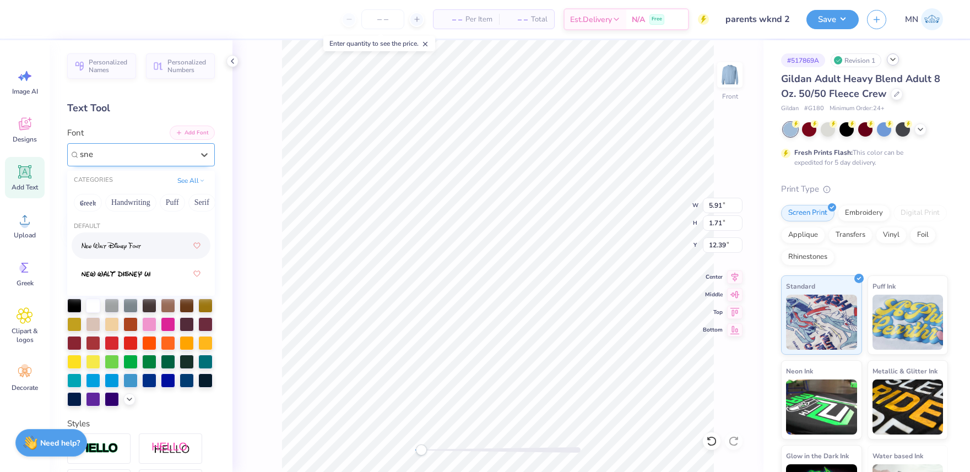
type input "sne"
click at [199, 136] on button "Add Font" at bounding box center [192, 133] width 45 height 14
click at [210, 132] on button "Add Font" at bounding box center [192, 133] width 45 height 14
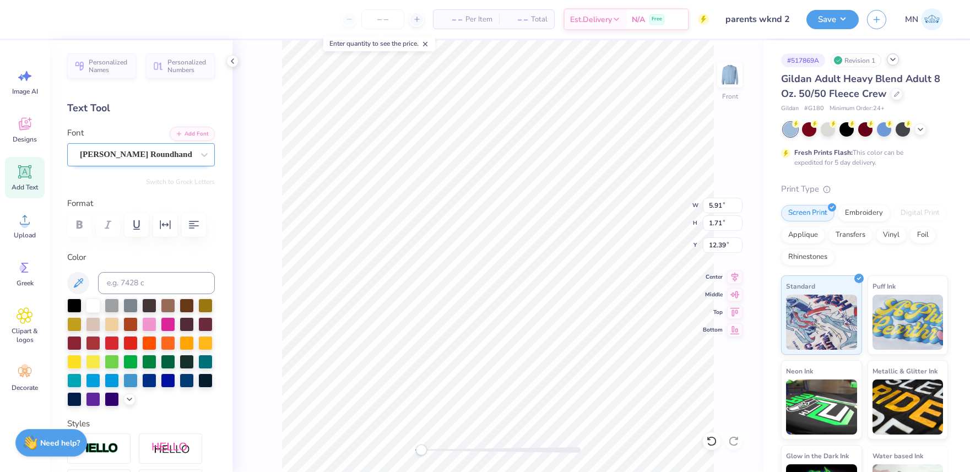
scroll to position [0, 3]
type textarea "Parents Weekend"
type input "12.00"
type input "10.30"
type input "4.08"
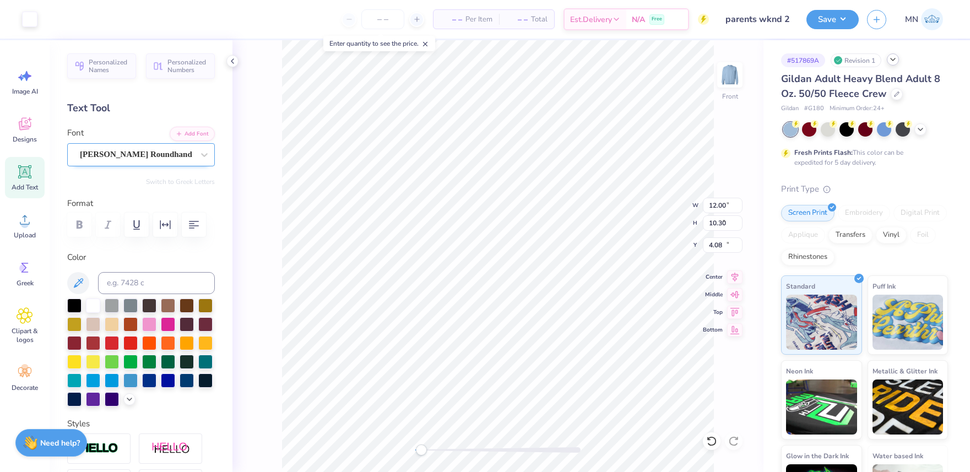
type input "14.61"
type input "1.39"
click at [613, 270] on li "Duplicate" at bounding box center [613, 264] width 86 height 21
type input "15.38"
type textarea "2025"
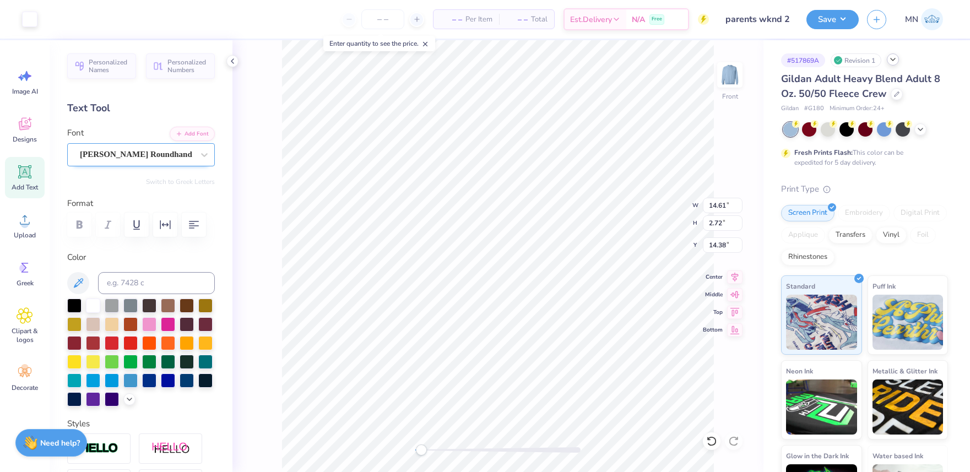
type input "4.59"
type input "0.85"
type input "13.53"
drag, startPoint x: 49, startPoint y: 18, endPoint x: 51, endPoint y: 26, distance: 9.0
click at [48, 18] on div at bounding box center [49, 17] width 15 height 15
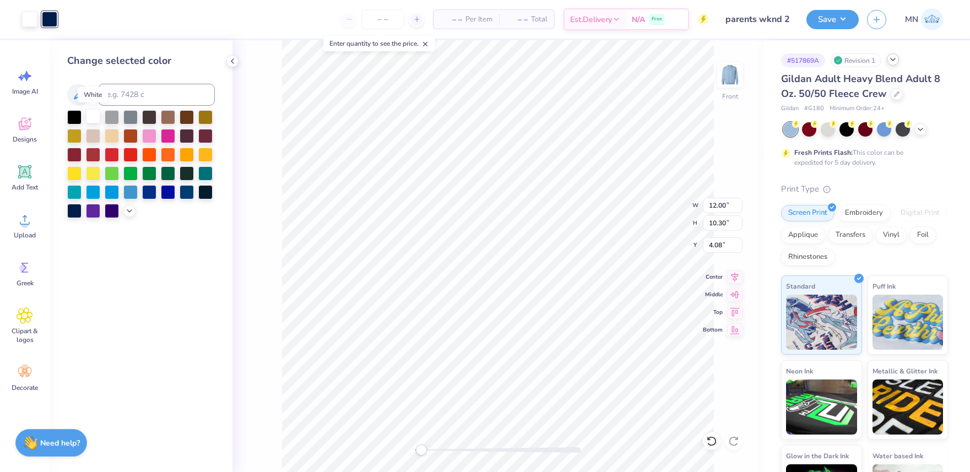
click at [88, 116] on div at bounding box center [93, 116] width 14 height 14
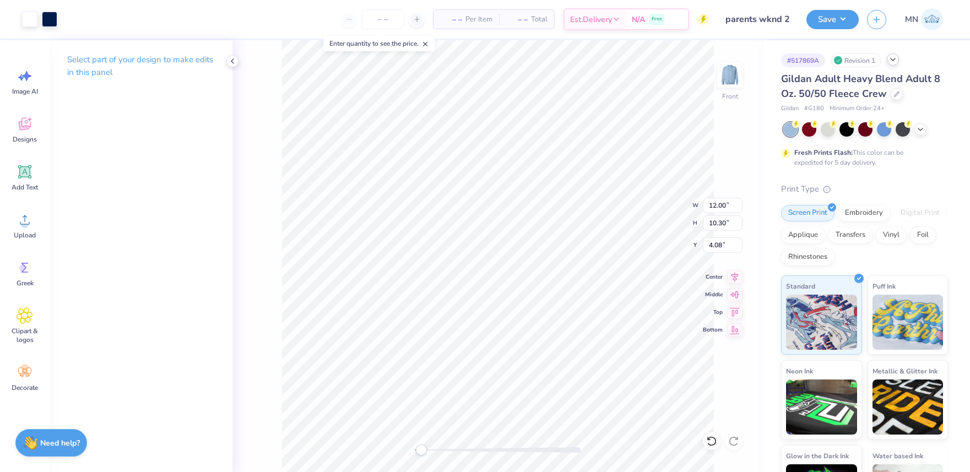
type input "4.59"
type input "0.44"
type input "13.53"
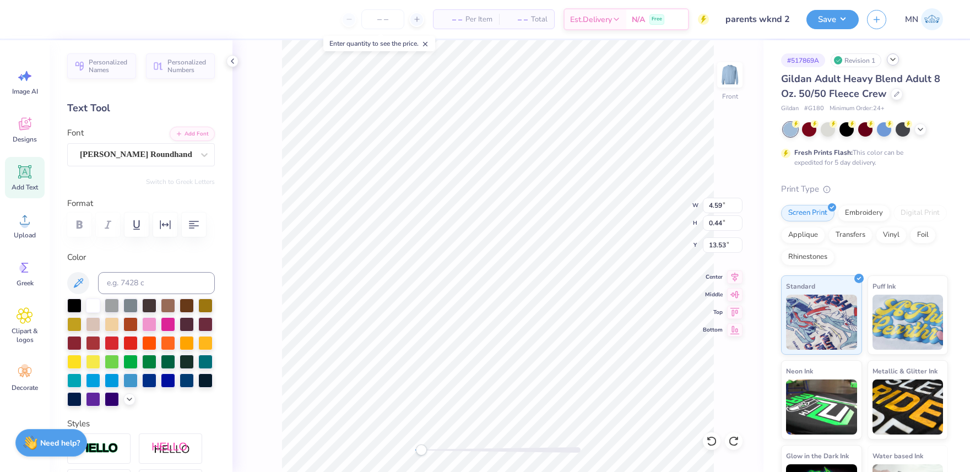
type input "0.85"
click at [122, 276] on input at bounding box center [156, 283] width 117 height 22
drag, startPoint x: 31, startPoint y: 14, endPoint x: 68, endPoint y: 37, distance: 43.6
click at [31, 14] on div at bounding box center [29, 19] width 15 height 15
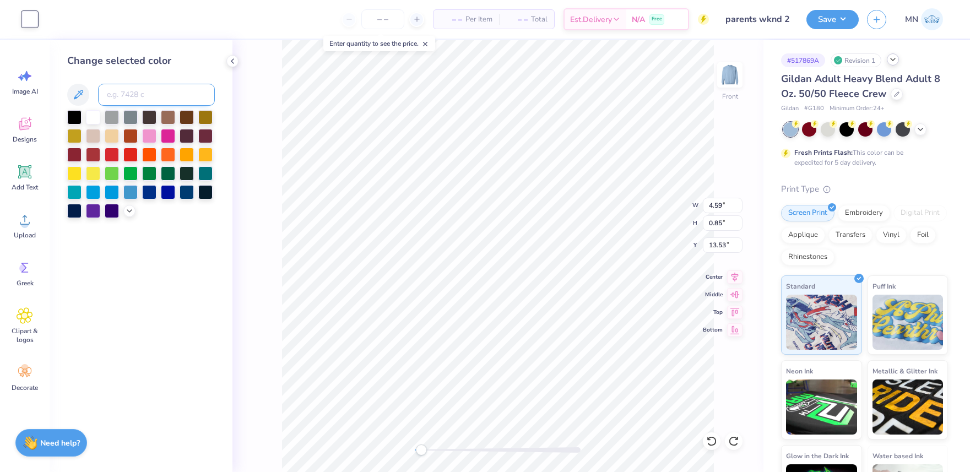
click at [179, 98] on input at bounding box center [156, 95] width 117 height 22
type input "2768"
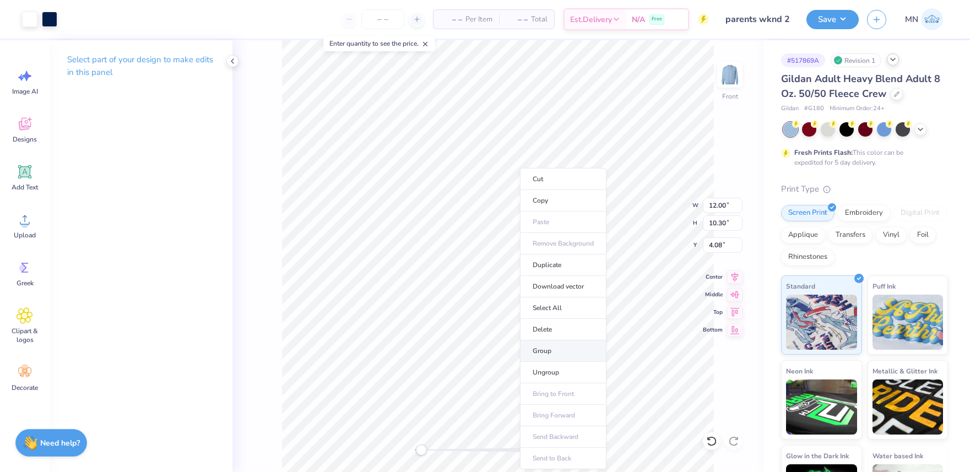
click at [560, 350] on li "Group" at bounding box center [563, 350] width 86 height 21
click at [719, 245] on input "4.08" at bounding box center [723, 244] width 40 height 15
type input "3"
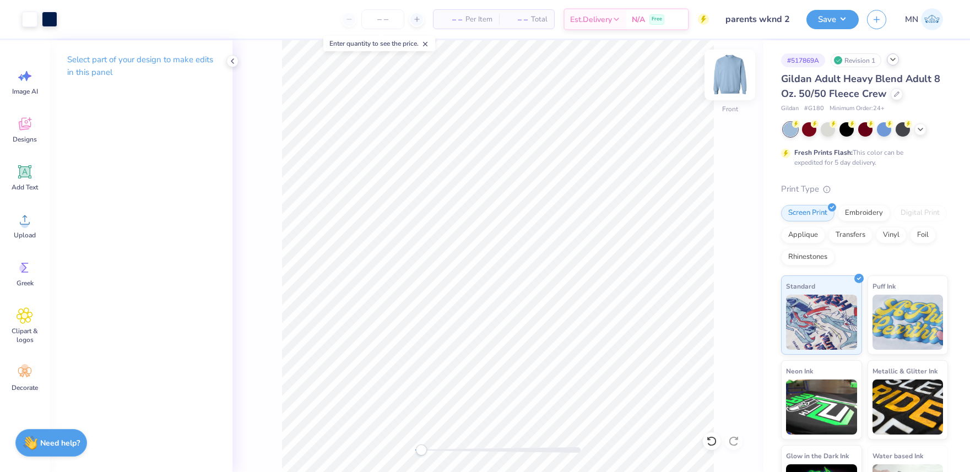
click at [725, 78] on img at bounding box center [730, 75] width 44 height 44
drag, startPoint x: 28, startPoint y: 230, endPoint x: 35, endPoint y: 229, distance: 7.8
click at [29, 229] on div "Upload" at bounding box center [25, 225] width 40 height 41
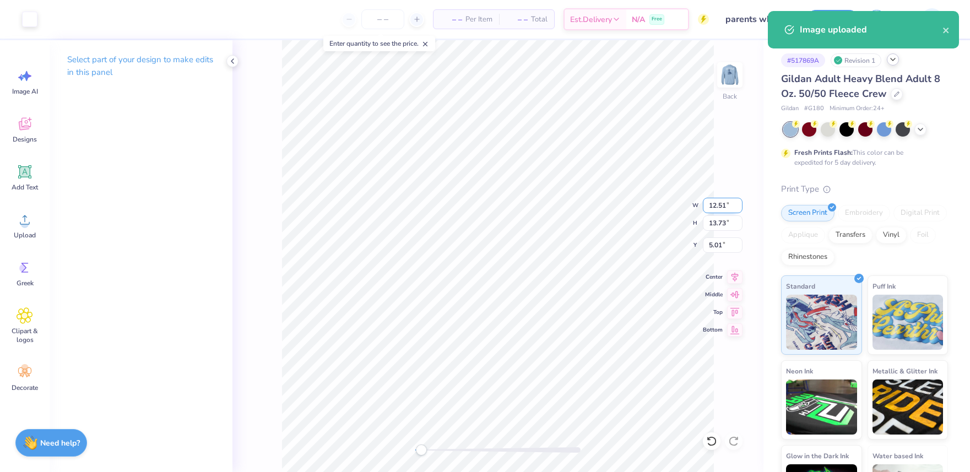
click at [716, 202] on input "12.51" at bounding box center [723, 205] width 40 height 15
type input "3.00"
type input "3.29"
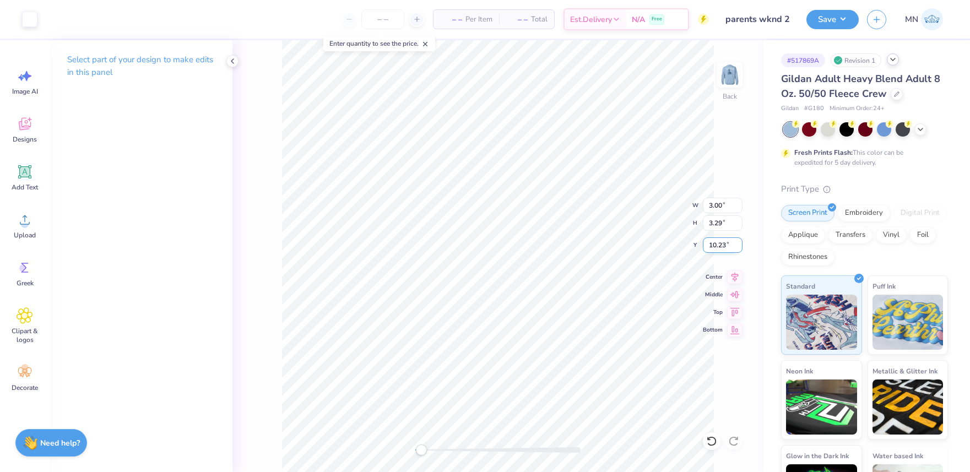
click at [723, 248] on input "10.23" at bounding box center [723, 244] width 40 height 15
type input "3"
click at [821, 30] on div "Save MN" at bounding box center [888, 19] width 164 height 39
click at [832, 18] on button "Save" at bounding box center [832, 17] width 52 height 19
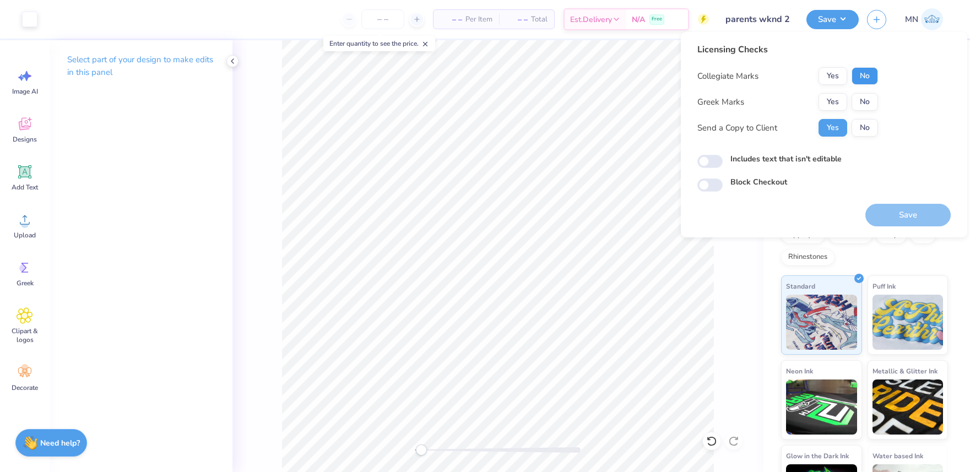
click at [870, 74] on button "No" at bounding box center [865, 76] width 26 height 18
click at [826, 96] on button "Yes" at bounding box center [833, 102] width 29 height 18
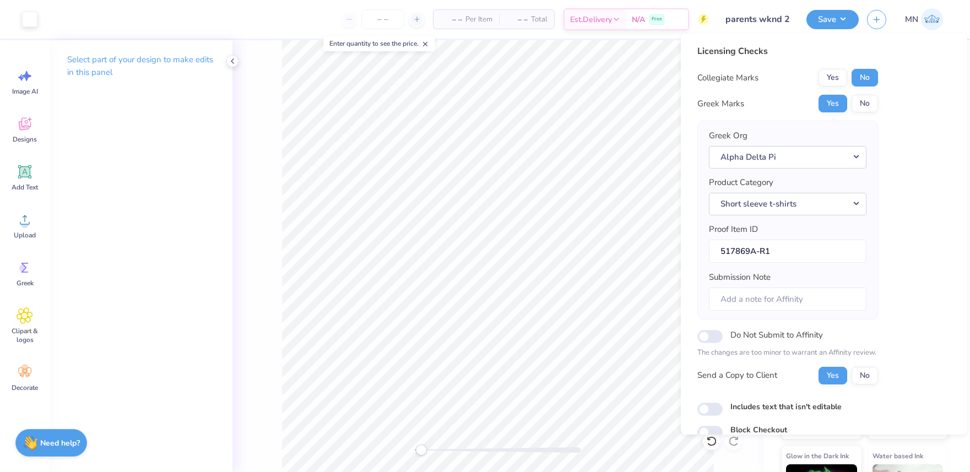
scroll to position [50, 0]
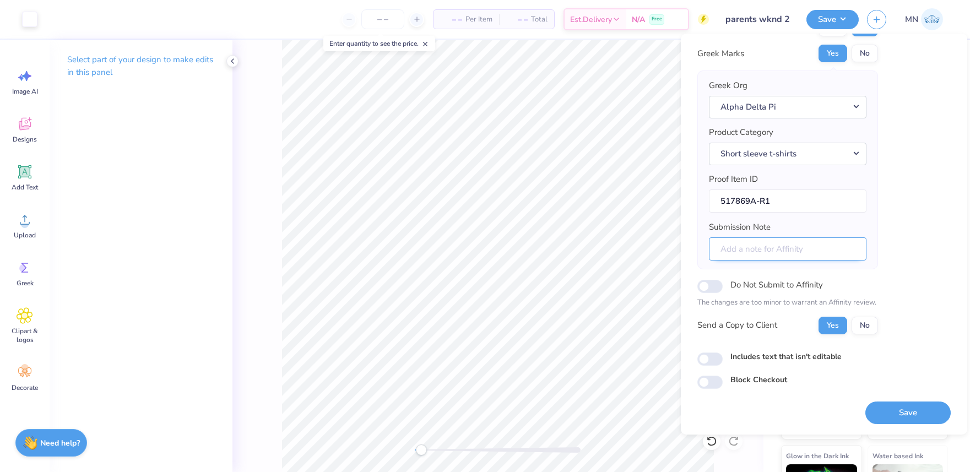
click at [782, 246] on input "Submission Note" at bounding box center [788, 249] width 158 height 24
type input "Theta Delta - Parents Weekend"
click at [897, 416] on button "Save" at bounding box center [907, 413] width 85 height 23
